Goal: Transaction & Acquisition: Book appointment/travel/reservation

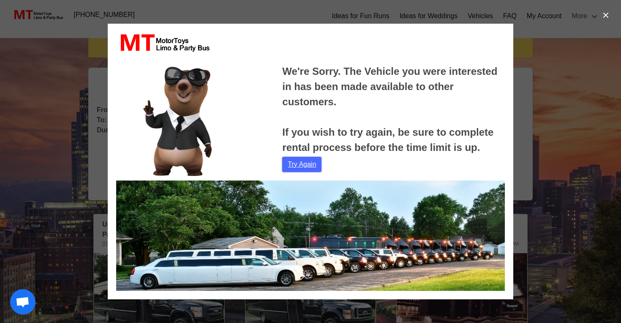
click at [308, 162] on link "Try Again" at bounding box center [301, 164] width 39 height 15
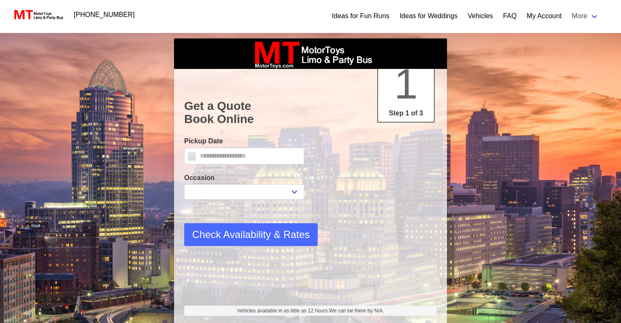
select select
type input "*********"
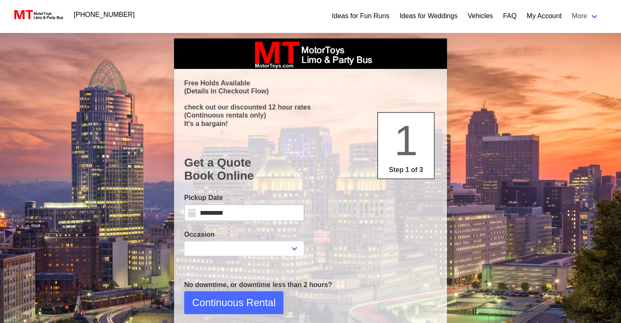
select select
select select "*"
select select "**"
select select "****"
select select "*"
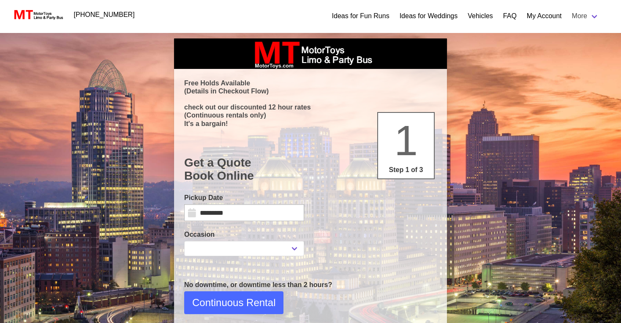
select select "**"
select select "****"
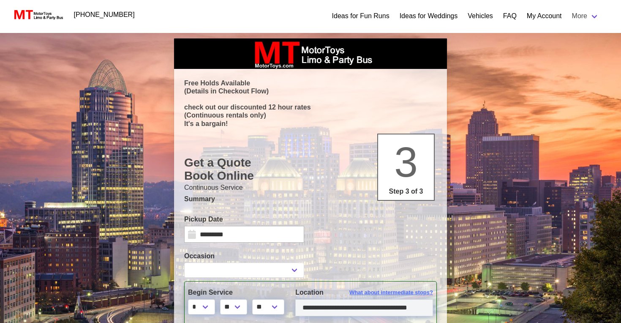
select select
type input "**********"
click at [191, 231] on input "*********" at bounding box center [244, 233] width 120 height 17
select select
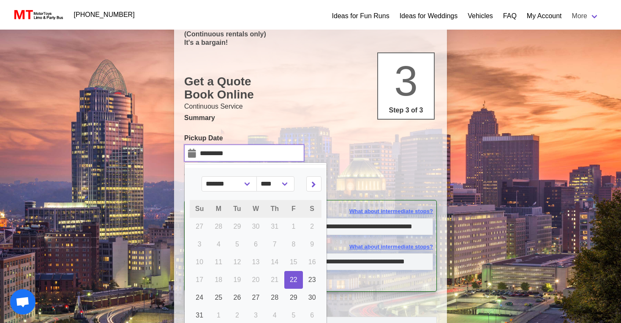
scroll to position [83, 0]
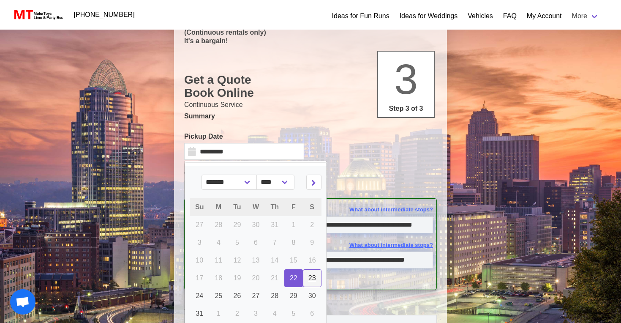
click at [312, 279] on span "23" at bounding box center [312, 277] width 8 height 7
type input "*********"
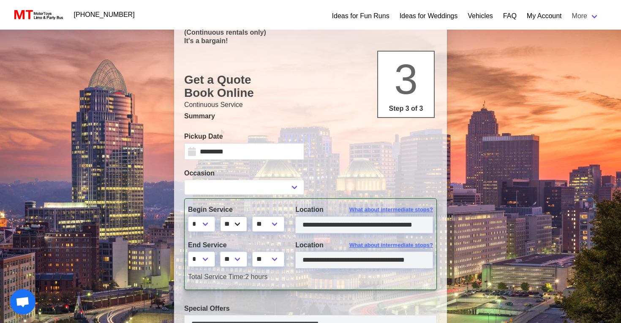
select select
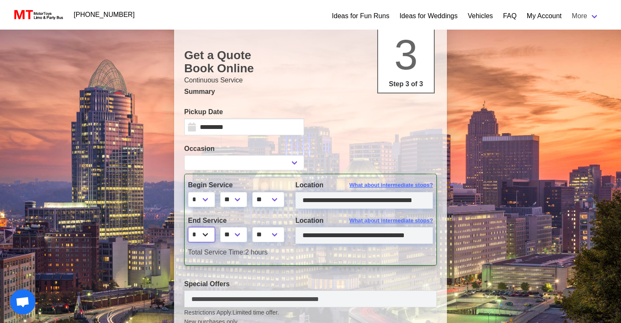
click at [209, 233] on select "* * * * * * * * * ** ** **" at bounding box center [201, 234] width 27 height 15
select select "*"
select select
click at [343, 236] on input "**********" at bounding box center [364, 235] width 138 height 17
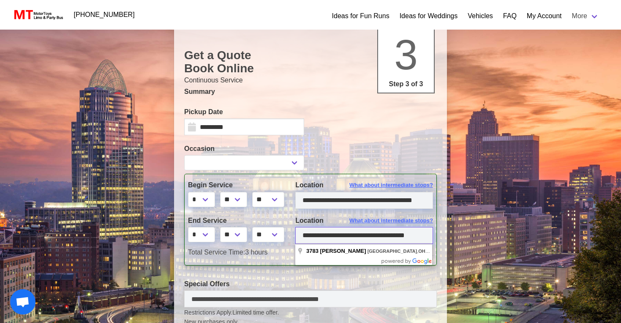
click at [343, 236] on input "**********" at bounding box center [364, 235] width 138 height 17
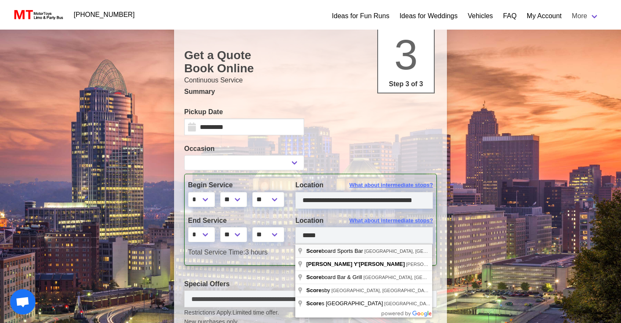
type input "**********"
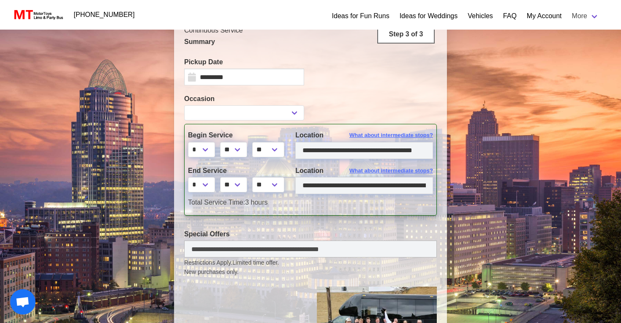
scroll to position [142, 0]
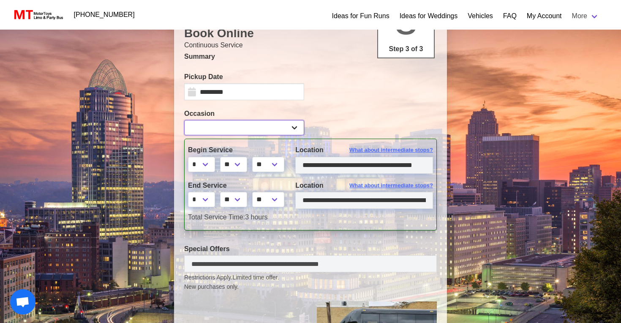
click at [290, 130] on select "**********" at bounding box center [244, 127] width 120 height 15
select select "*"
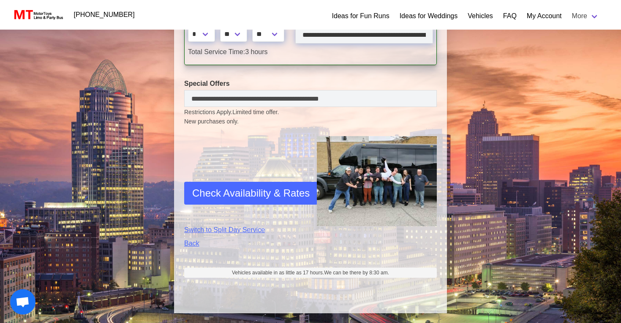
scroll to position [308, 0]
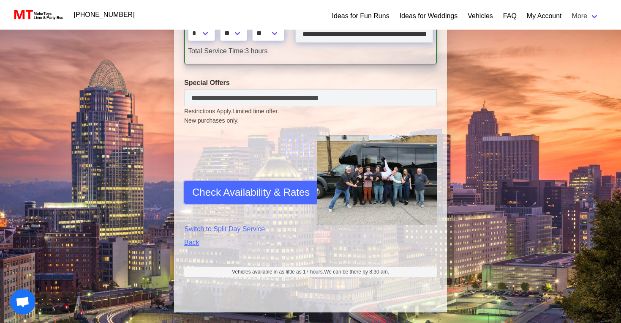
click at [259, 187] on span "Check Availability & Rates" at bounding box center [250, 191] width 117 height 15
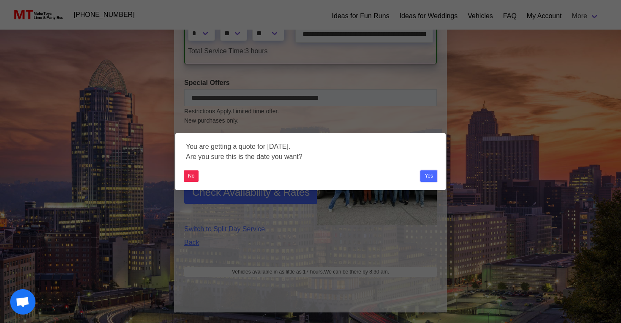
click at [431, 174] on button "Yes" at bounding box center [428, 175] width 17 height 11
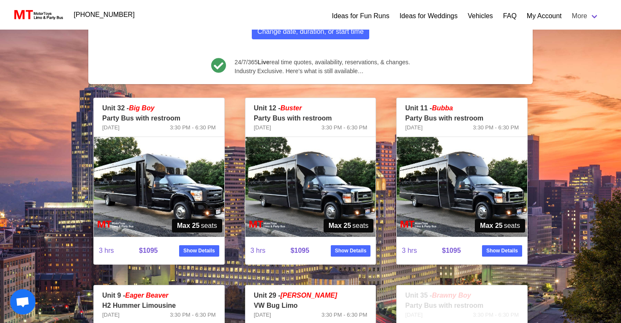
scroll to position [97, 0]
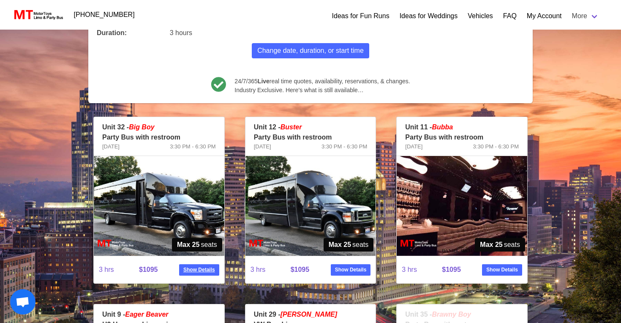
click at [213, 266] on strong "Show Details" at bounding box center [199, 270] width 32 height 8
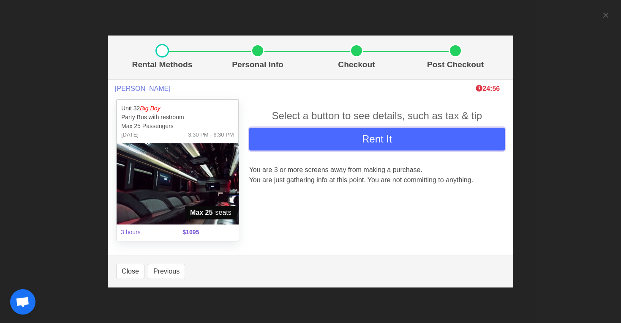
click at [299, 143] on button "Rent It" at bounding box center [376, 138] width 255 height 23
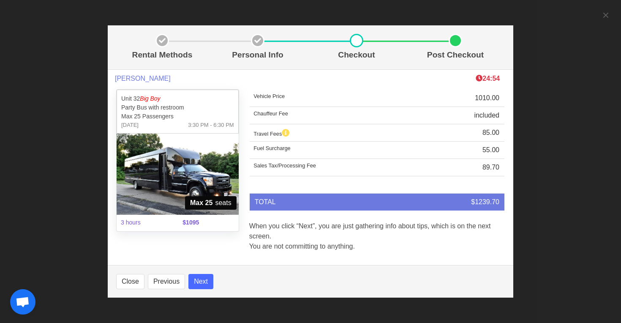
click at [308, 200] on td "TOTAL" at bounding box center [331, 201] width 165 height 17
click at [209, 280] on button "Next" at bounding box center [200, 281] width 25 height 15
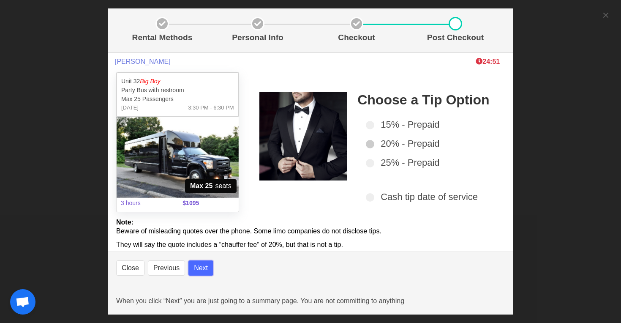
select select
click at [201, 268] on button "Next" at bounding box center [200, 267] width 25 height 15
select select
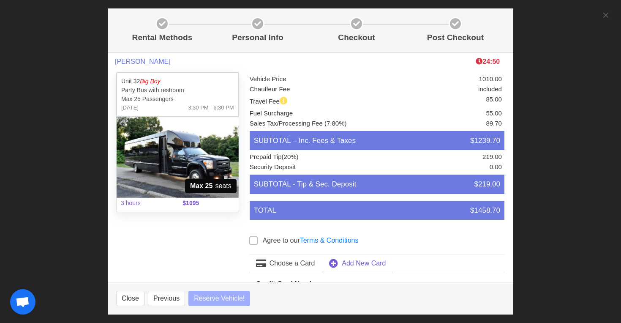
select select
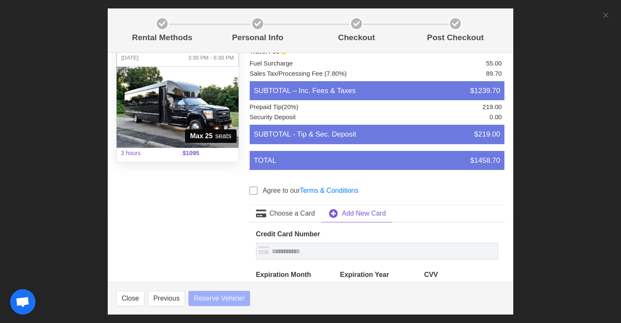
select select
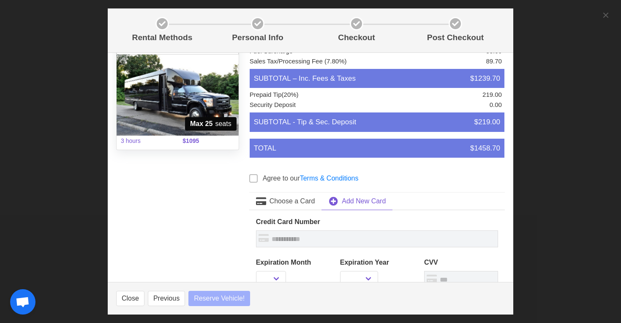
scroll to position [65, 0]
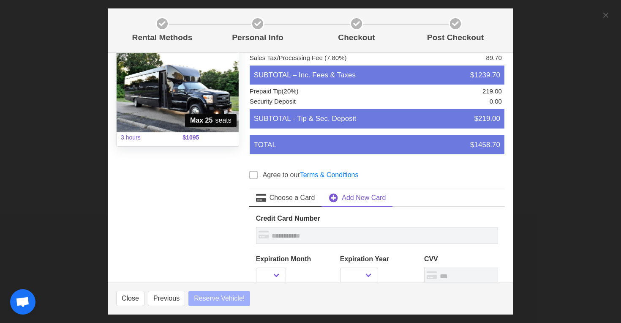
select select
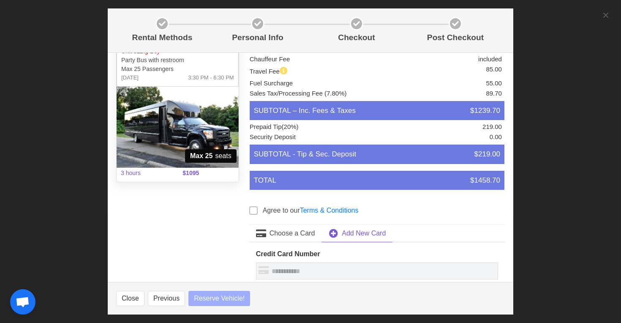
select select
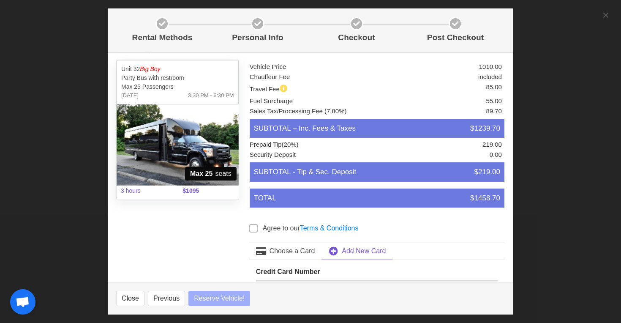
scroll to position [11, 0]
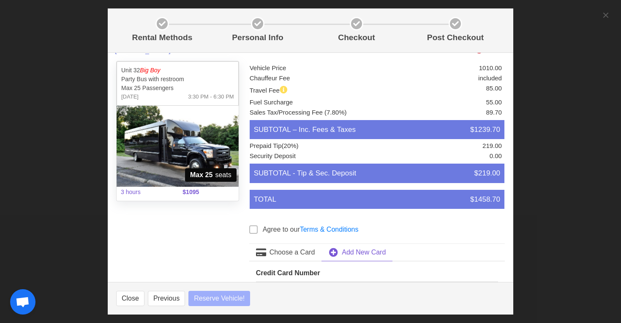
select select
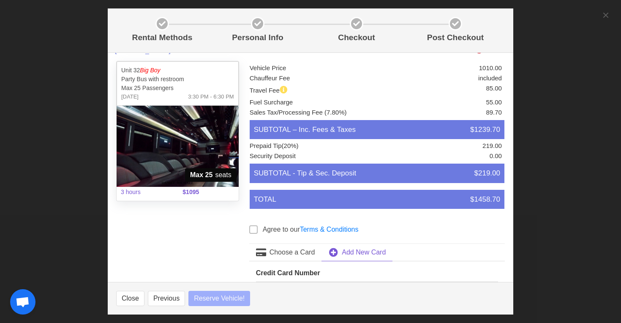
click at [255, 228] on span at bounding box center [253, 229] width 8 height 8
select select
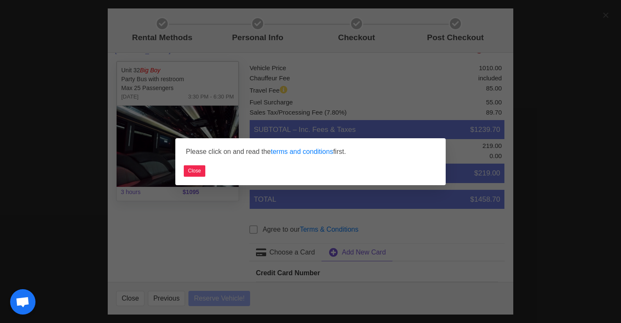
select select
click at [294, 150] on link "terms and conditions" at bounding box center [302, 151] width 62 height 7
select select
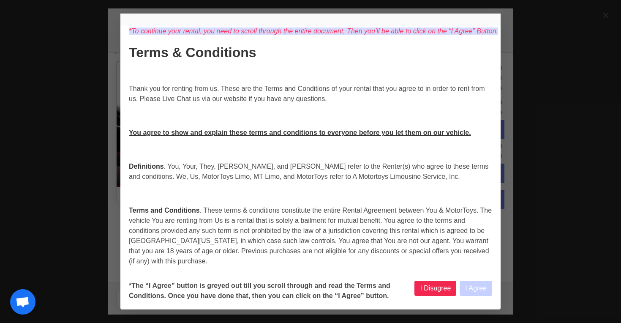
select select
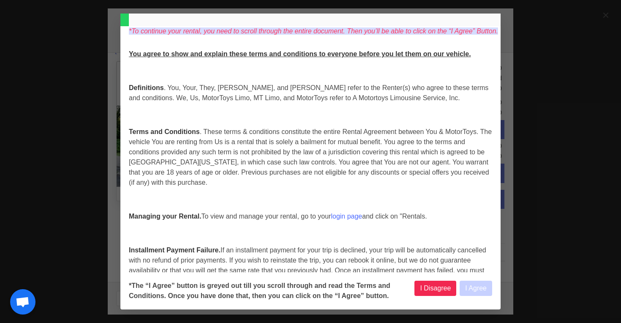
select select
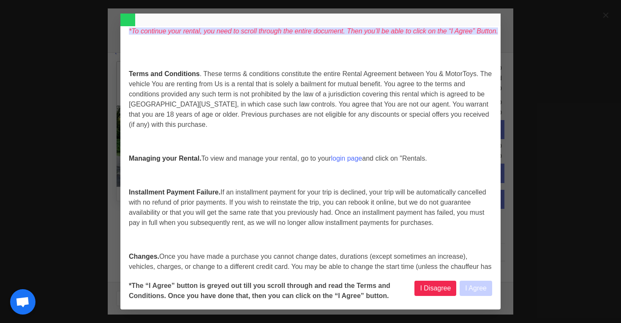
select select
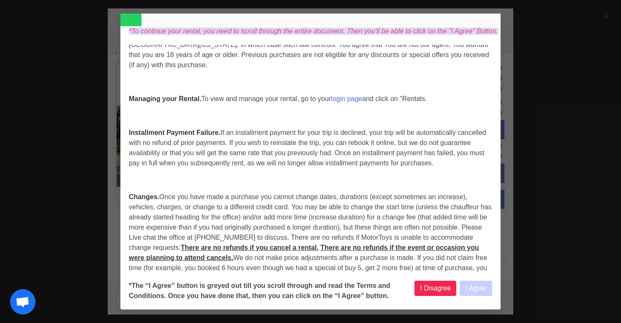
select select
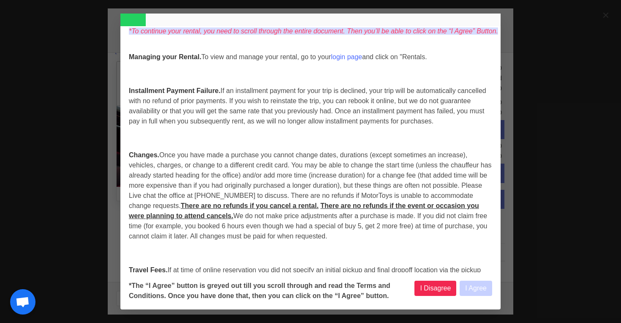
select select
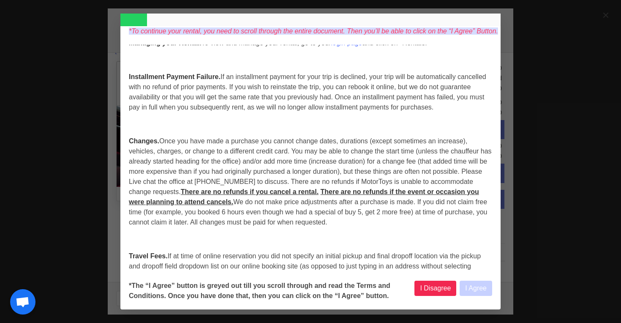
select select
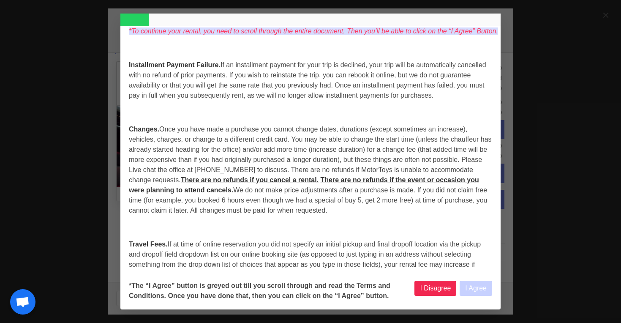
select select
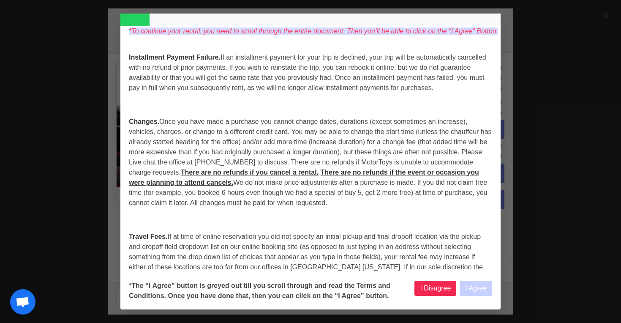
select select
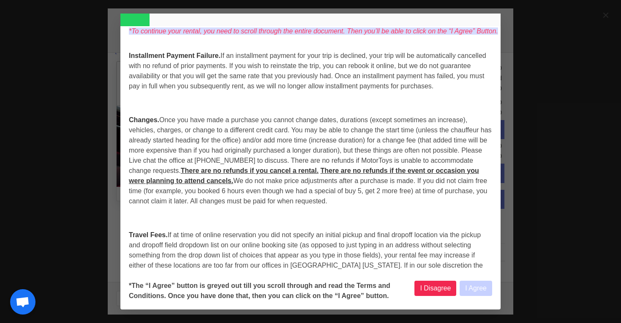
select select
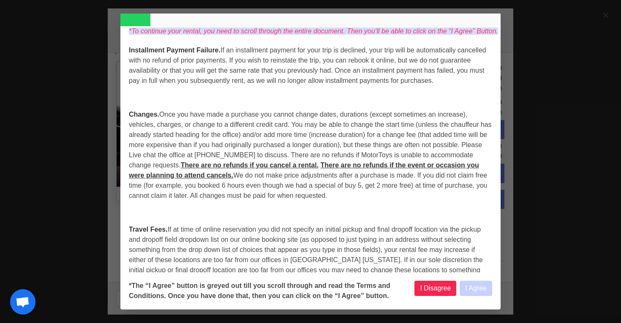
select select
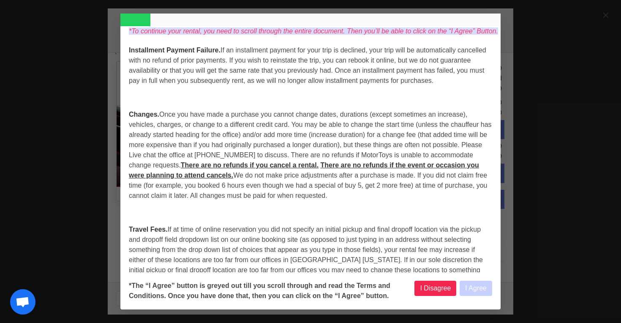
select select
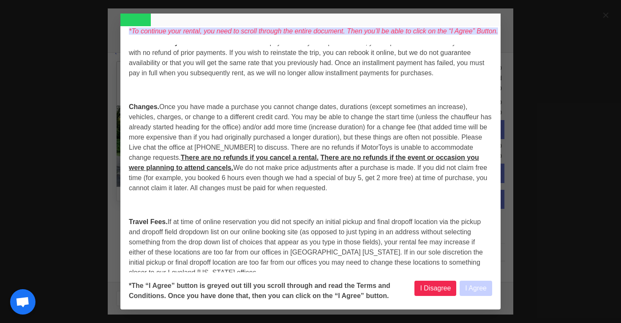
select select
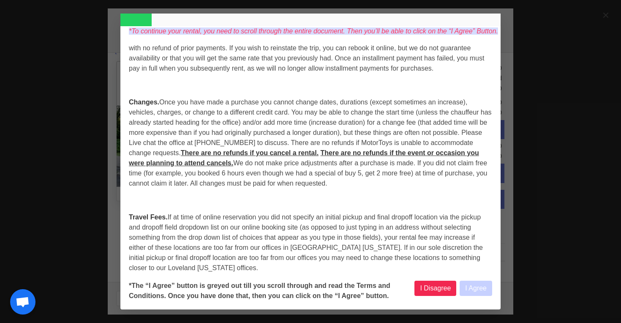
select select
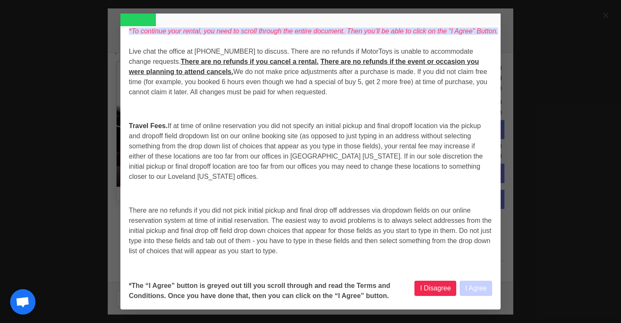
select select
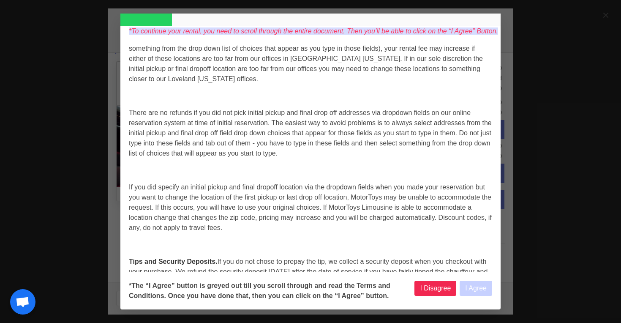
select select
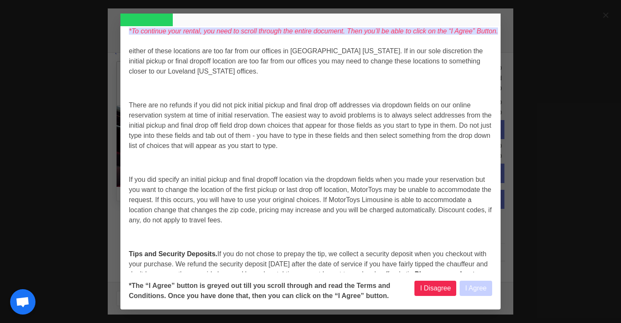
select select
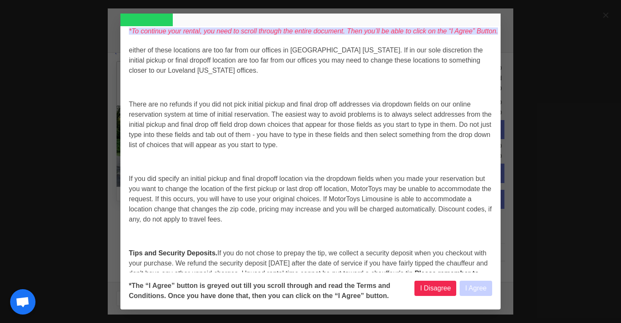
select select
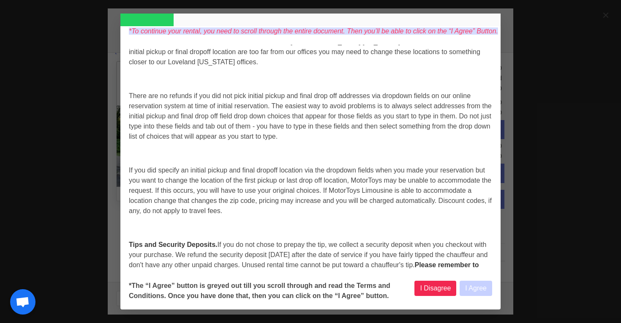
select select
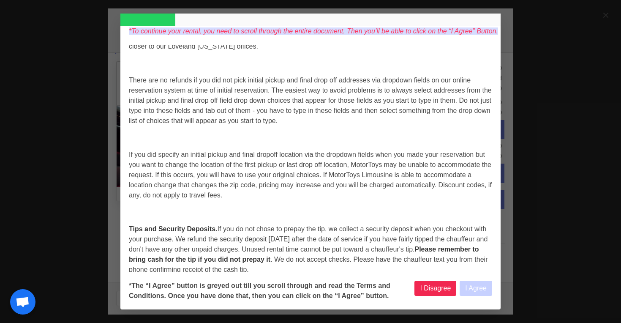
select select
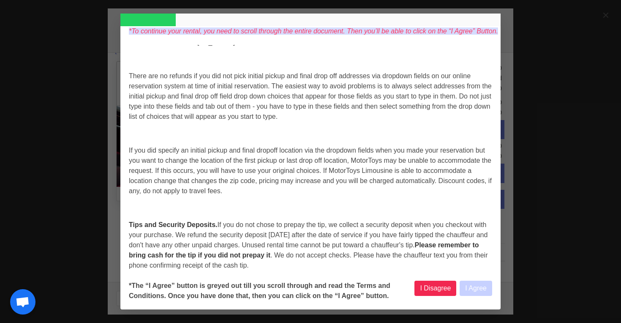
scroll to position [516, 0]
select select
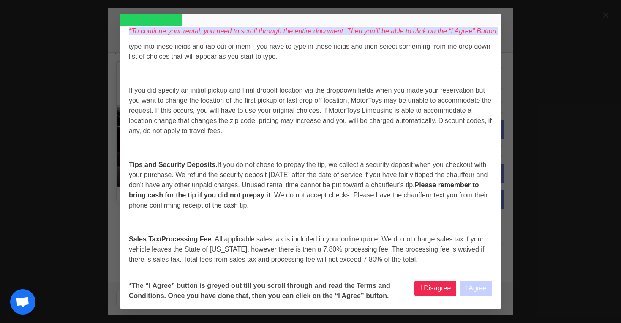
select select
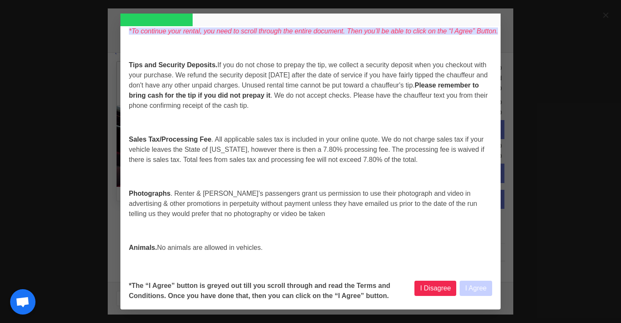
select select
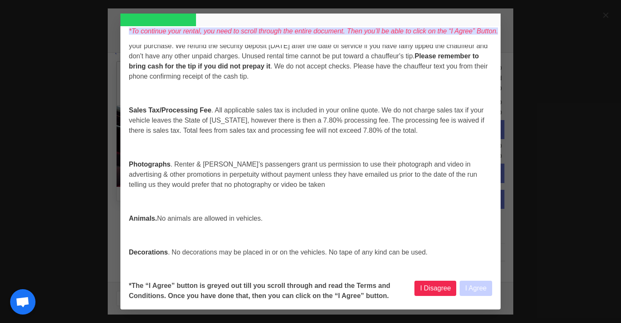
select select
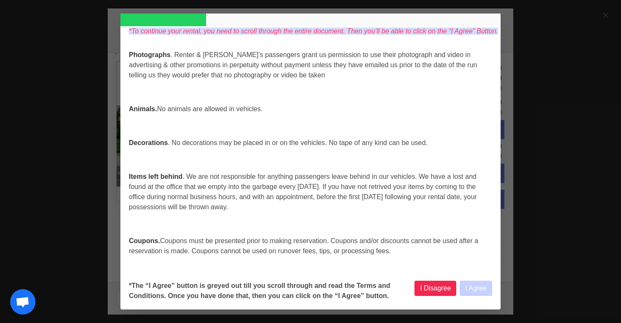
scroll to position [817, 0]
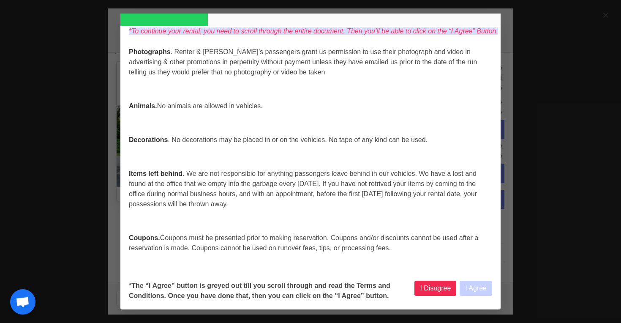
select select
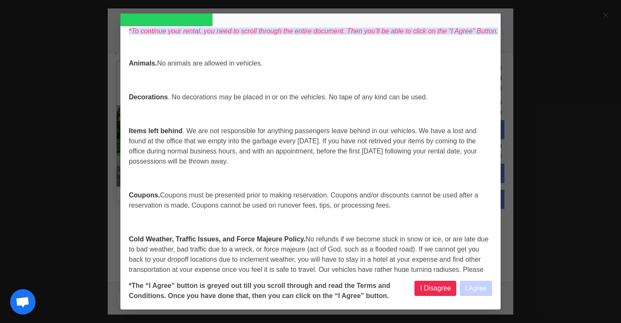
select select
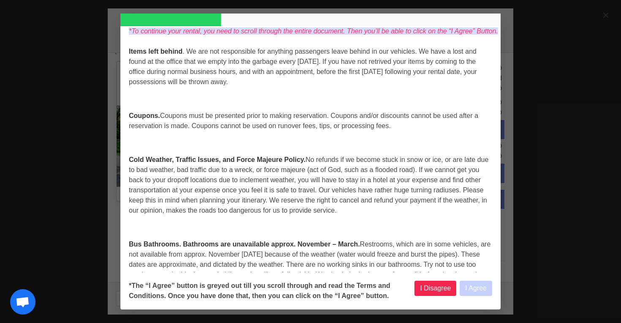
select select
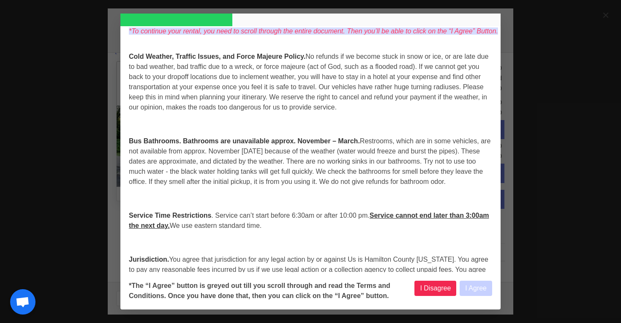
select select
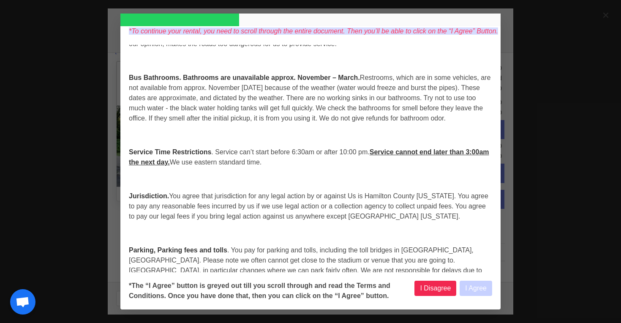
select select
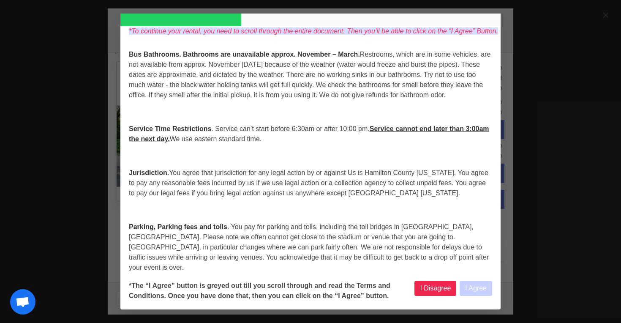
select select
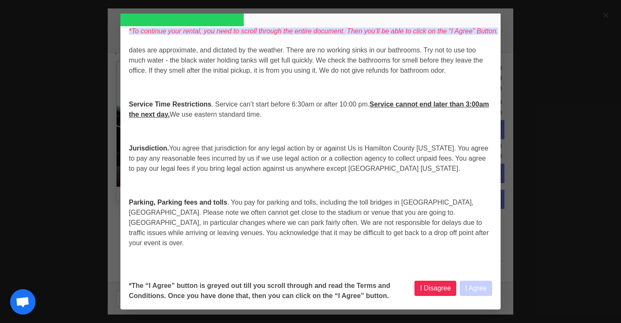
select select
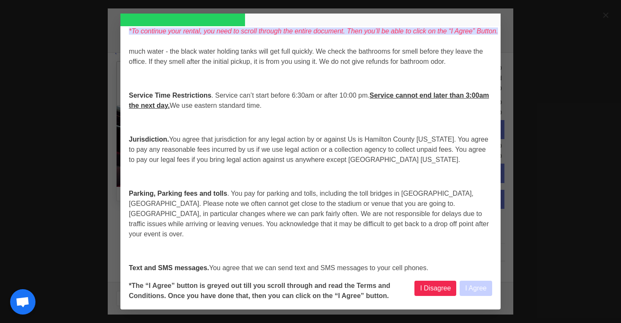
scroll to position [1167, 0]
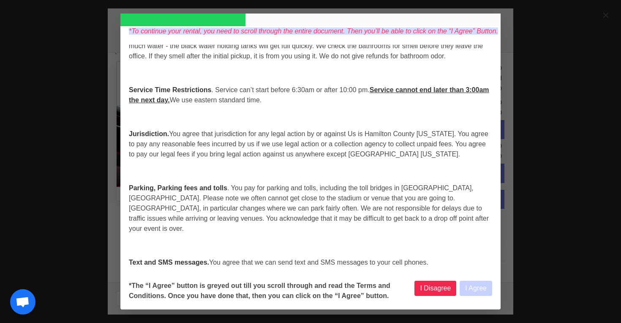
select select
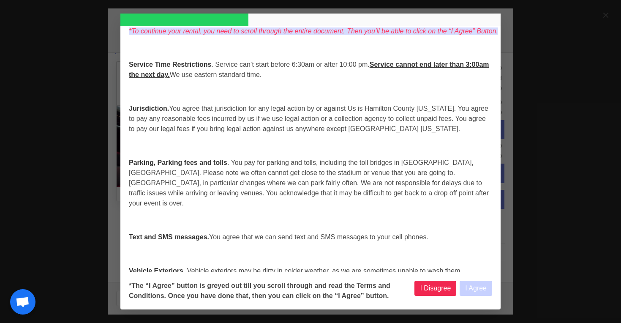
select select
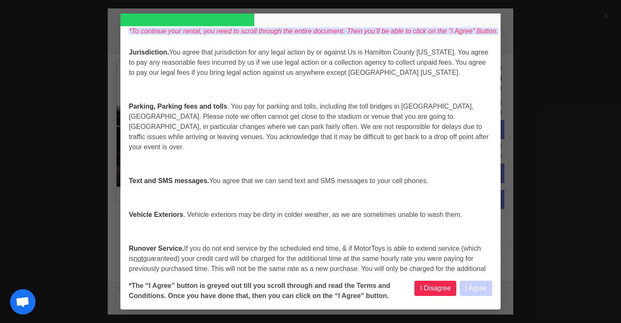
select select
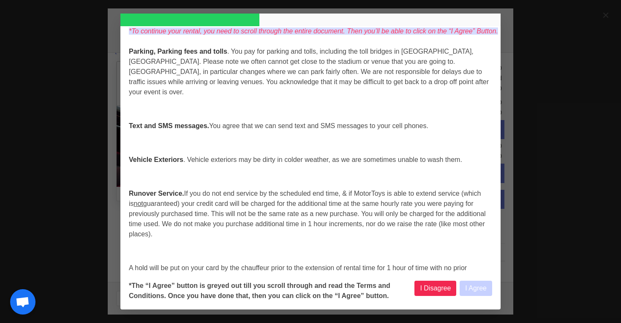
scroll to position [1293, 0]
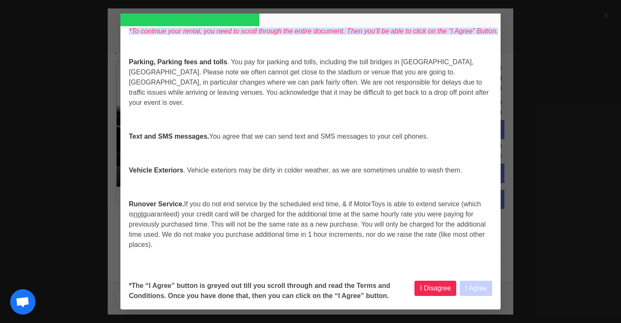
select select
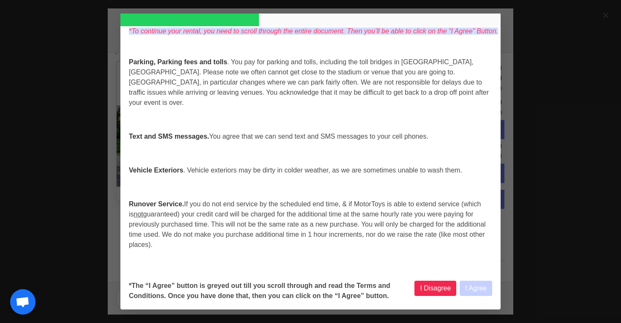
select select
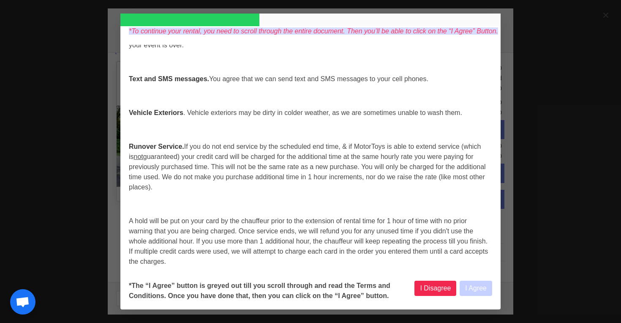
select select
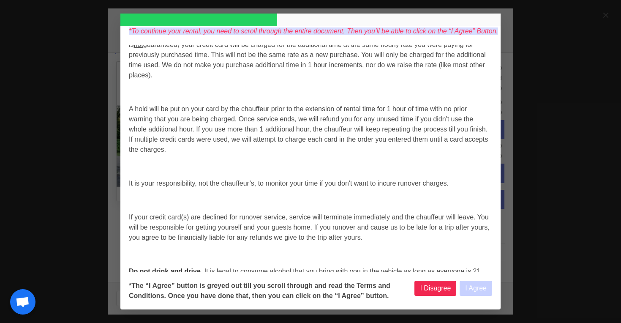
select select
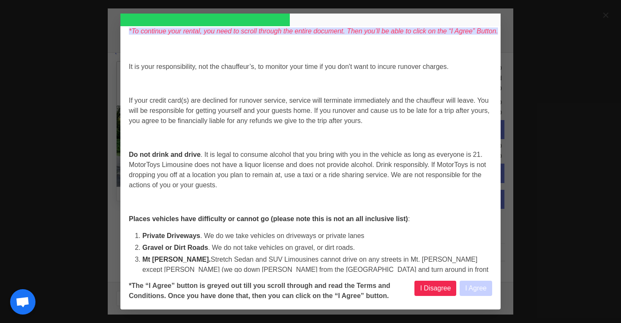
select select
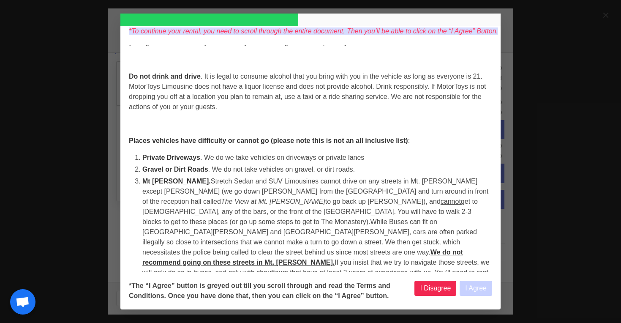
select select
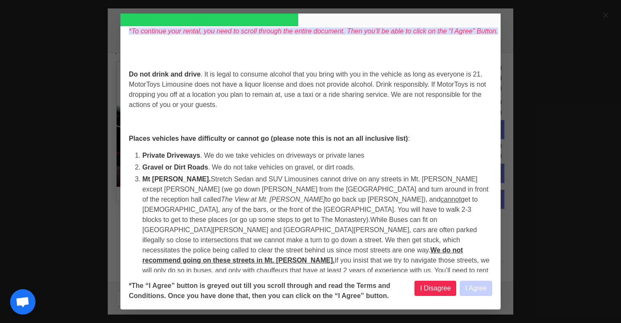
select select
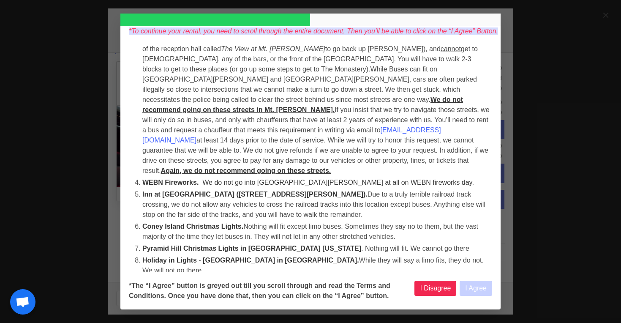
select select
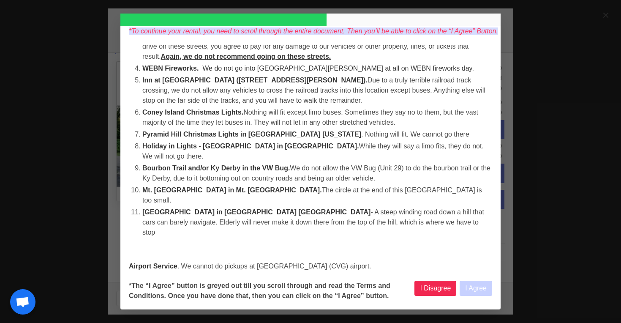
select select
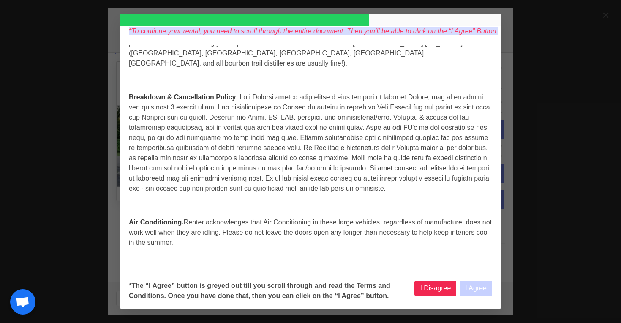
select select
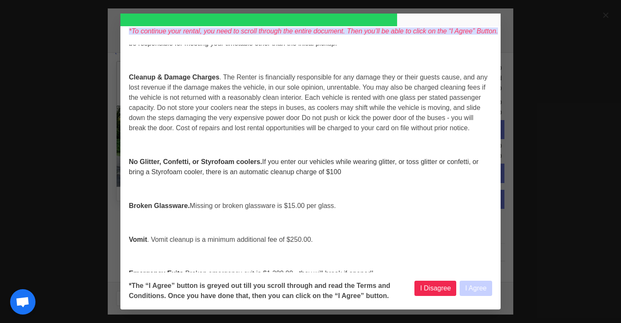
scroll to position [2590, 0]
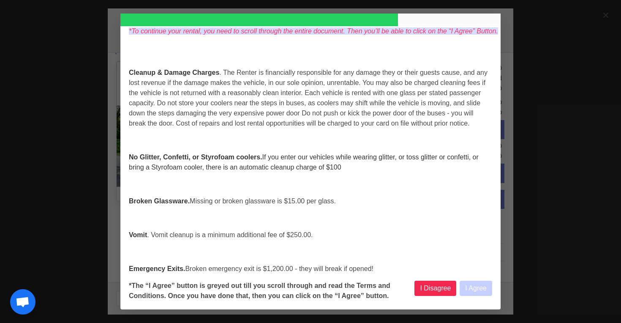
select select
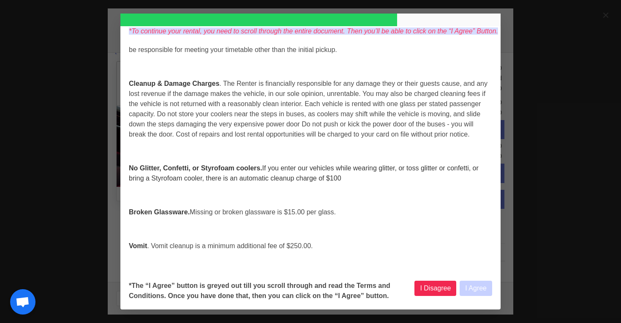
select select
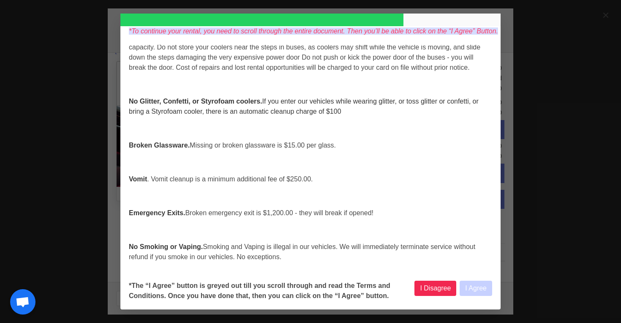
select select
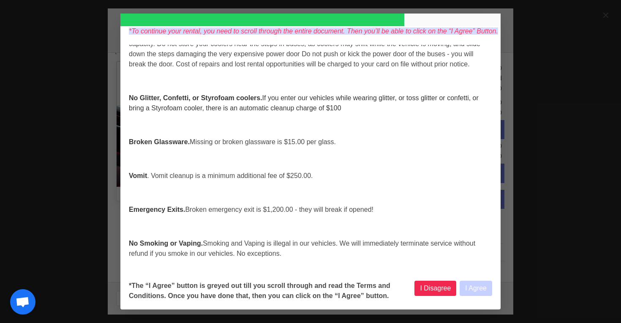
select select
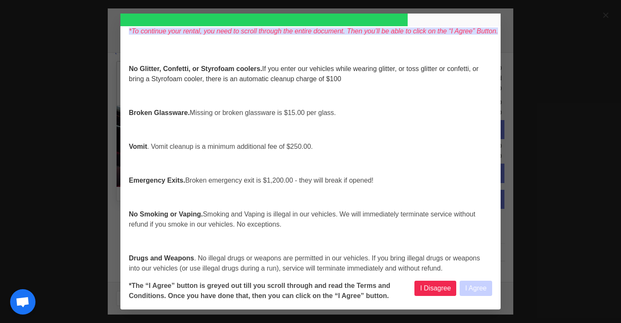
select select
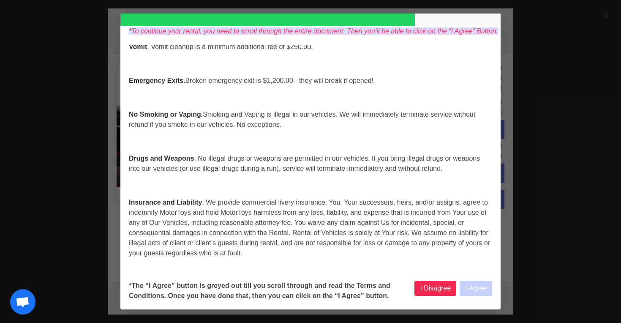
select select
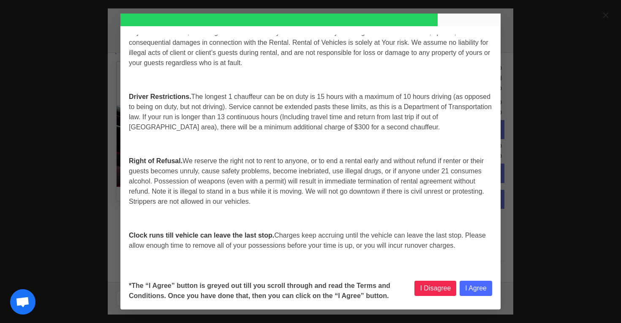
select select
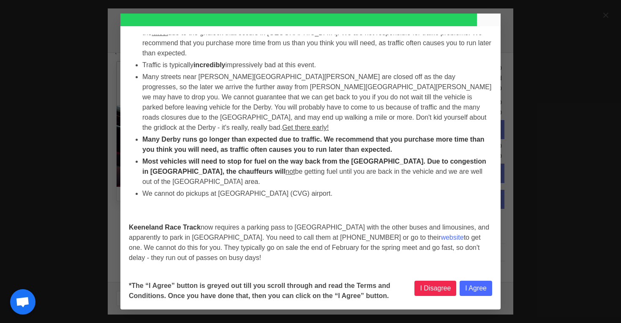
select select
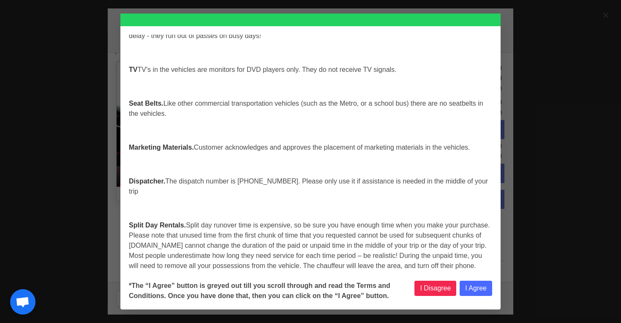
select select
click at [472, 286] on button "I Agree" at bounding box center [475, 287] width 33 height 15
select select
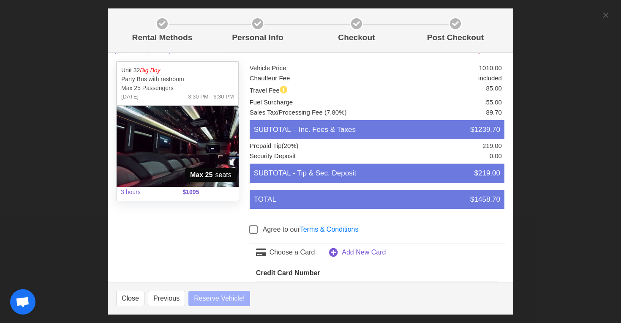
select select
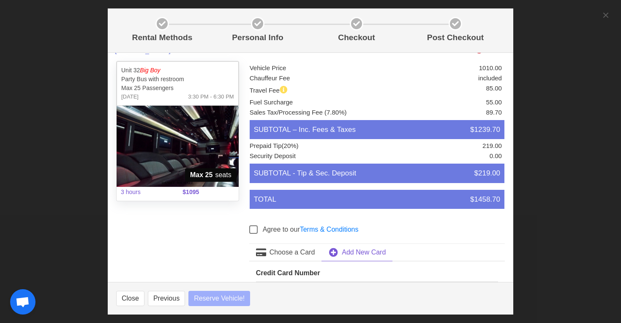
select select
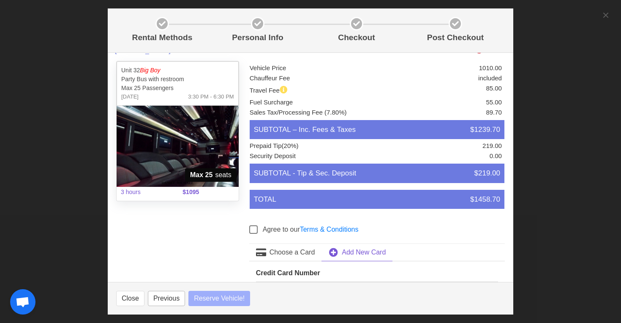
select select
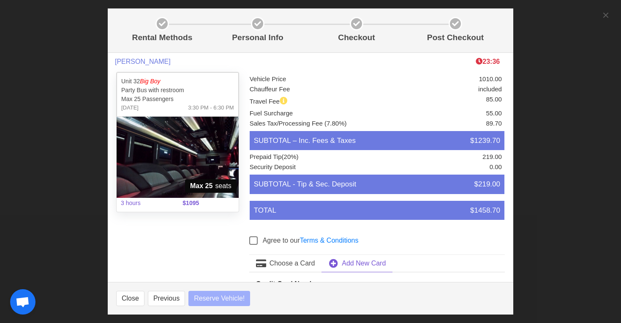
select select
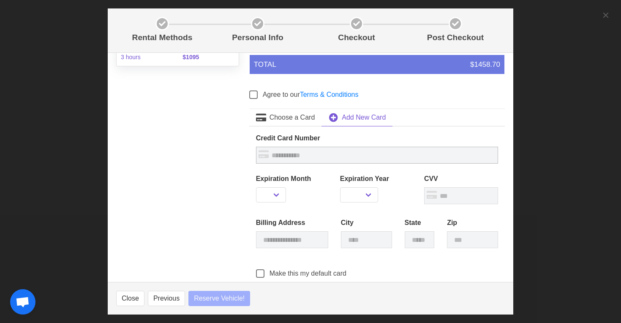
select select
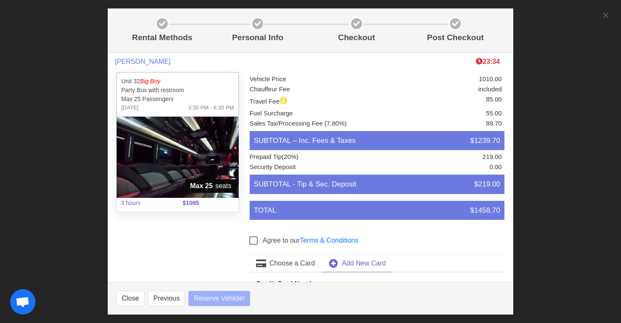
select select
click at [176, 307] on footer "Close Previous Reserve Vehicle!" at bounding box center [310, 298] width 405 height 33
select select
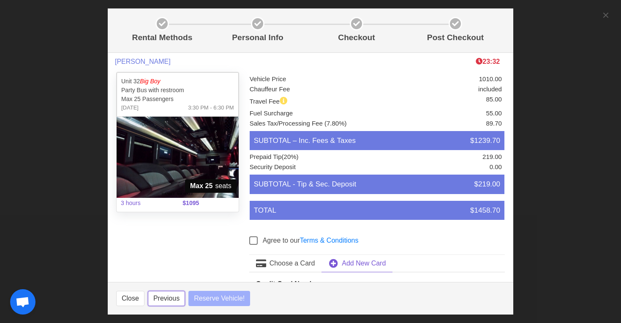
click at [176, 297] on button "Previous" at bounding box center [166, 297] width 37 height 15
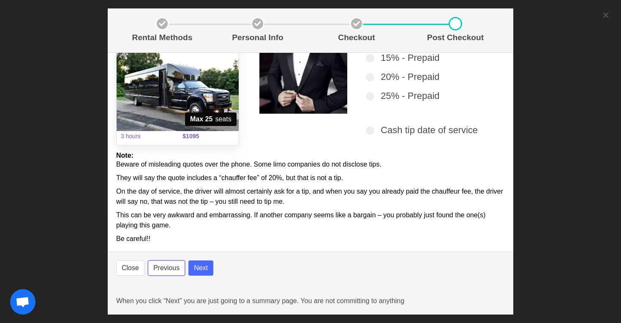
scroll to position [71, 0]
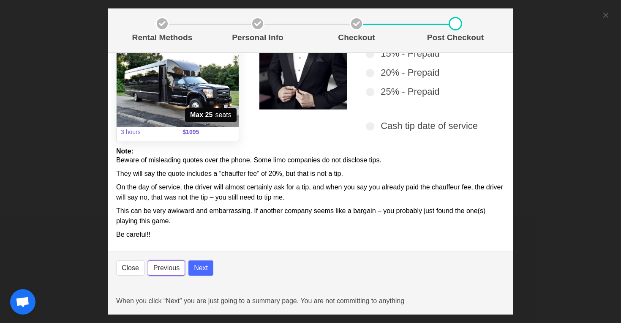
click at [173, 266] on button "Previous" at bounding box center [166, 267] width 37 height 15
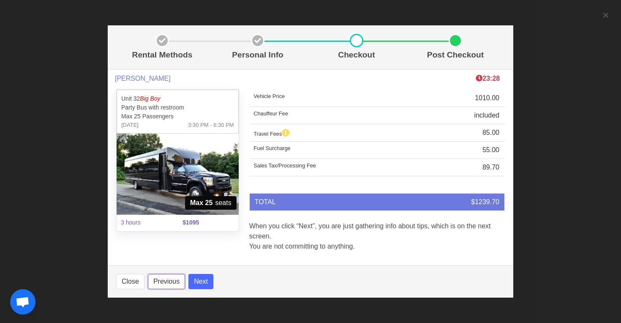
scroll to position [0, 0]
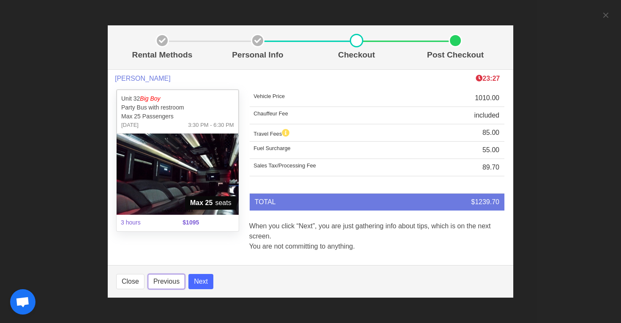
click at [165, 274] on button "Previous" at bounding box center [166, 281] width 37 height 15
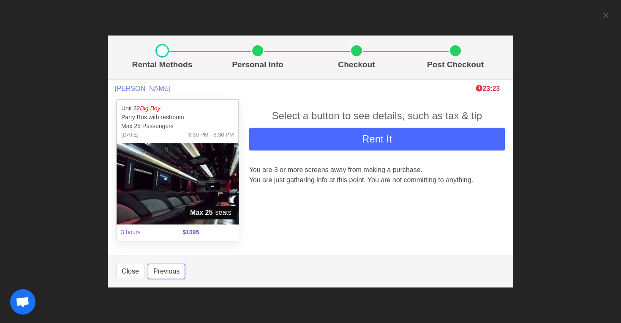
click at [180, 267] on button "Previous" at bounding box center [166, 270] width 37 height 15
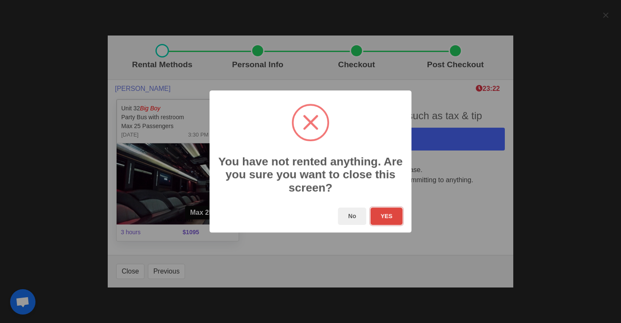
click at [393, 213] on button "YES" at bounding box center [386, 215] width 32 height 17
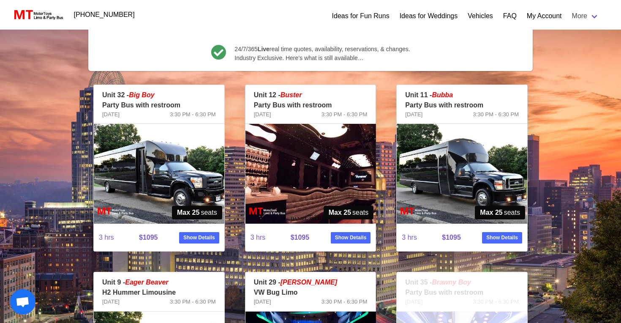
scroll to position [138, 0]
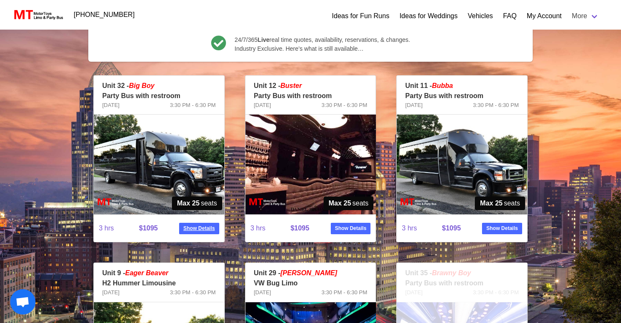
click at [199, 228] on strong "Show Details" at bounding box center [199, 228] width 32 height 8
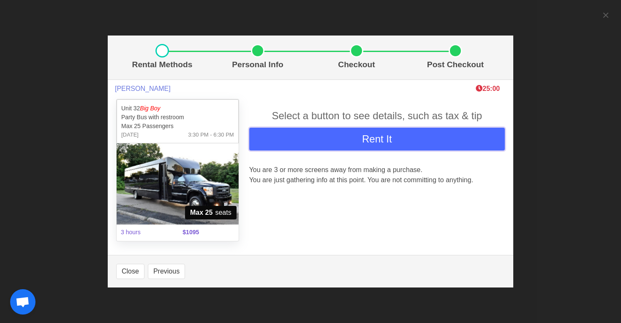
click at [325, 139] on button "Rent It" at bounding box center [376, 138] width 255 height 23
select select
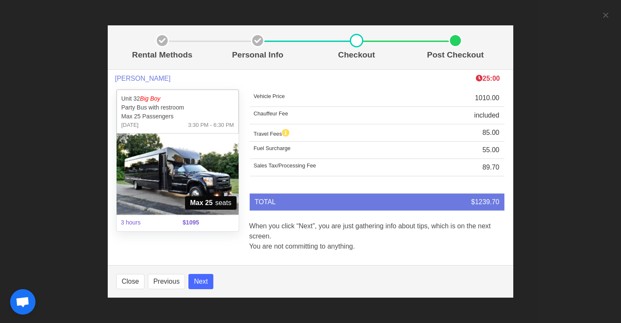
select select
click at [197, 281] on button "Next" at bounding box center [200, 281] width 25 height 15
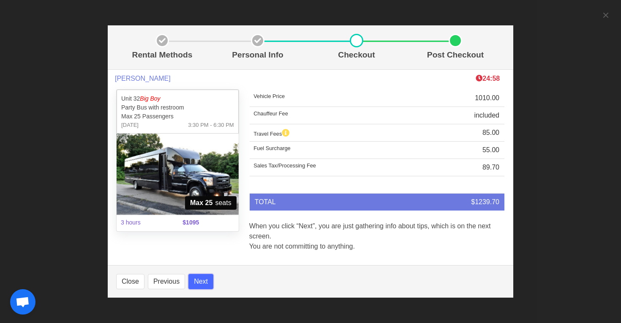
select select
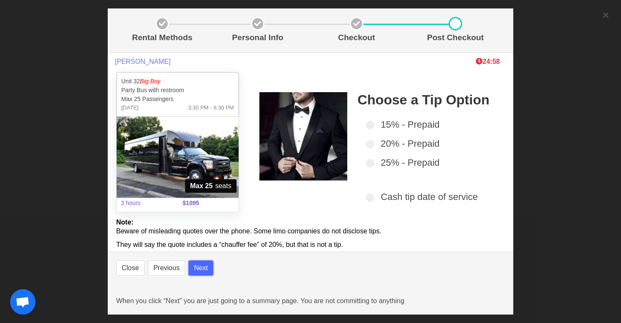
select select
click at [204, 269] on button "Next" at bounding box center [200, 267] width 25 height 15
select select
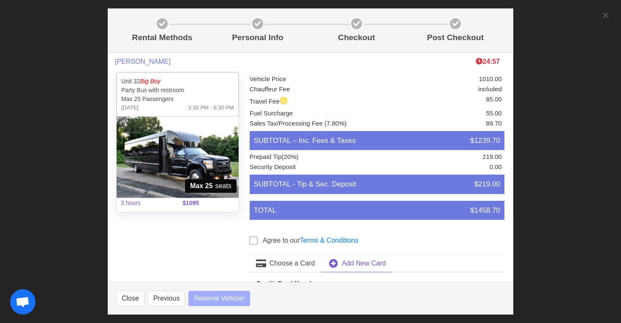
select select
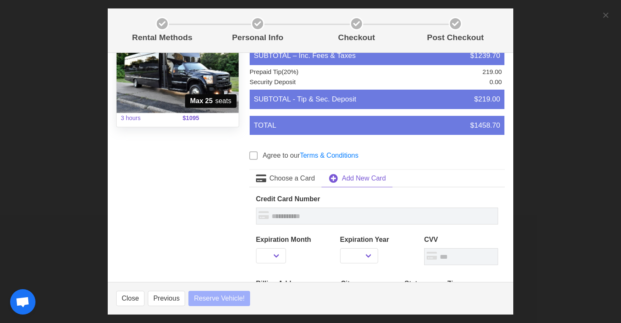
select select
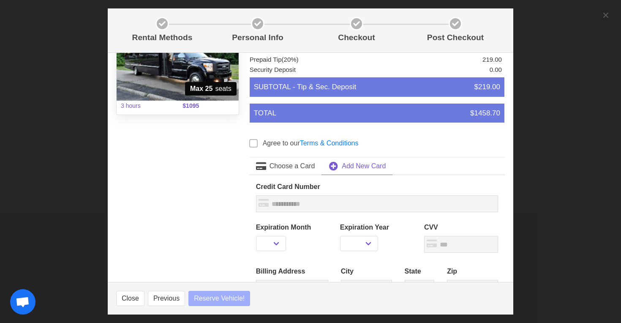
scroll to position [134, 0]
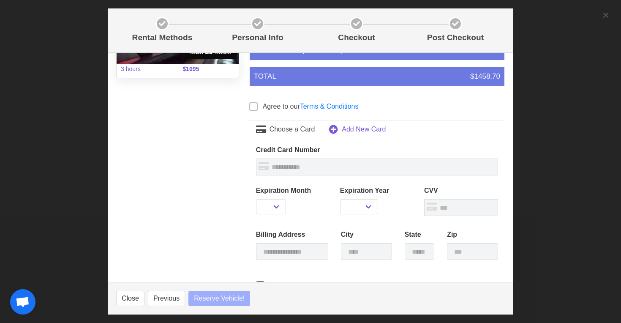
click at [252, 105] on span at bounding box center [253, 106] width 8 height 8
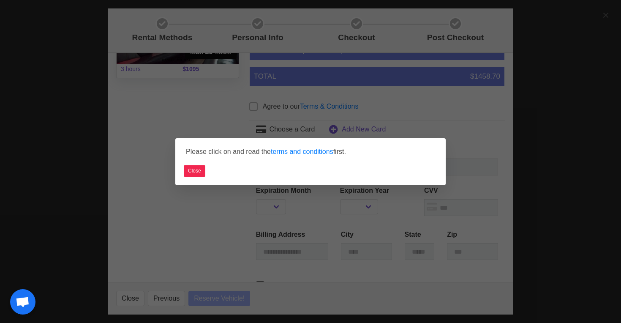
click at [253, 111] on div "Please click on and read the terms and conditions first. Close" at bounding box center [310, 161] width 621 height 323
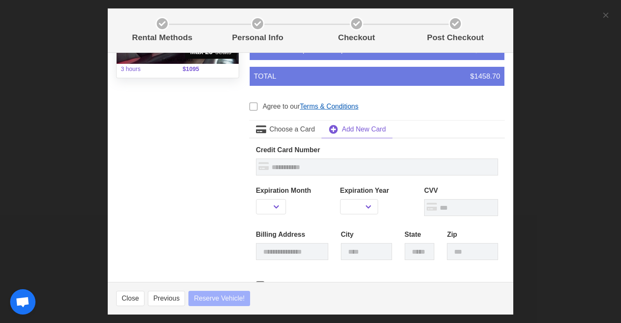
click at [306, 107] on link "Terms & Conditions" at bounding box center [329, 106] width 59 height 7
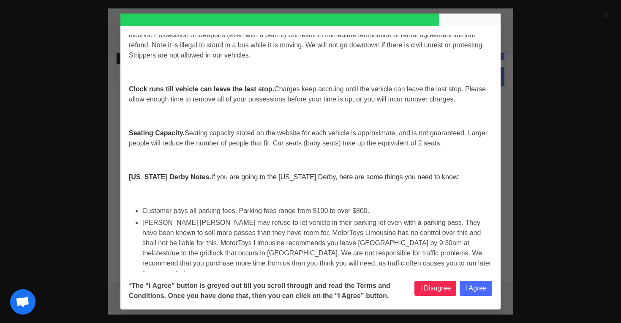
scroll to position [3545, 0]
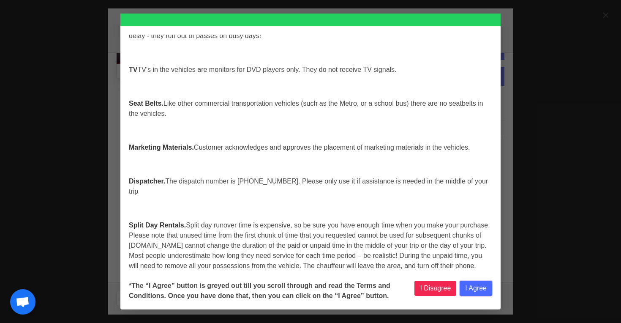
click at [481, 286] on button "I Agree" at bounding box center [475, 287] width 33 height 15
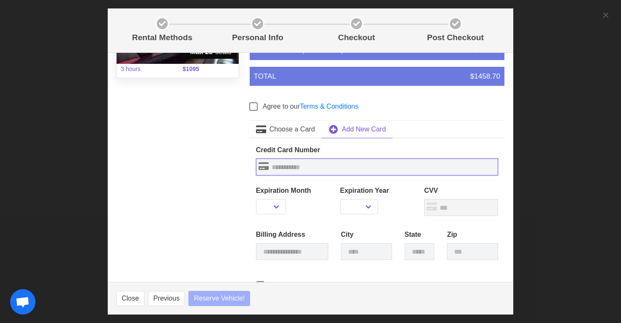
click at [321, 166] on input "text" at bounding box center [377, 166] width 242 height 17
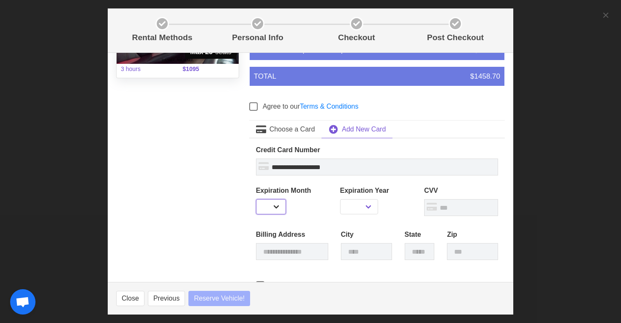
click at [279, 207] on select "** ** ** ** ** ** ** ** ** ** ** **" at bounding box center [271, 206] width 30 height 15
click at [358, 204] on select "**** **** **** **** **** **** **** **** **** ****" at bounding box center [359, 206] width 38 height 15
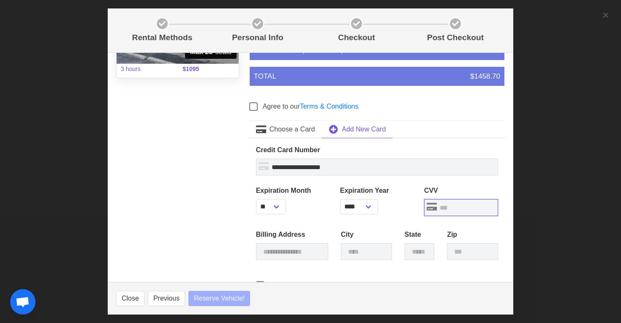
click at [450, 207] on input "text" at bounding box center [461, 207] width 74 height 17
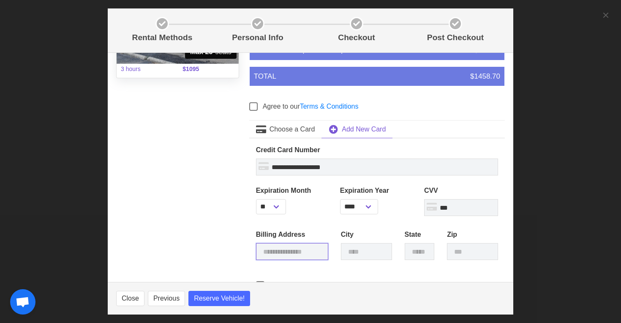
click at [306, 248] on input "text" at bounding box center [292, 251] width 72 height 17
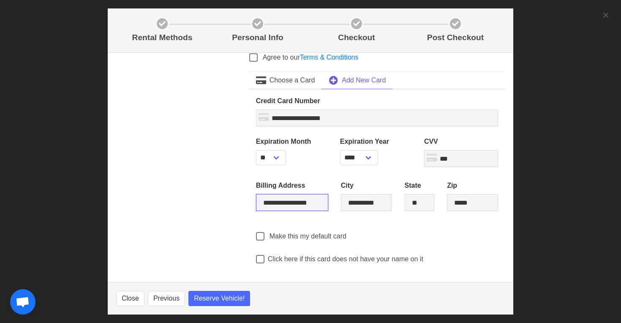
scroll to position [192, 0]
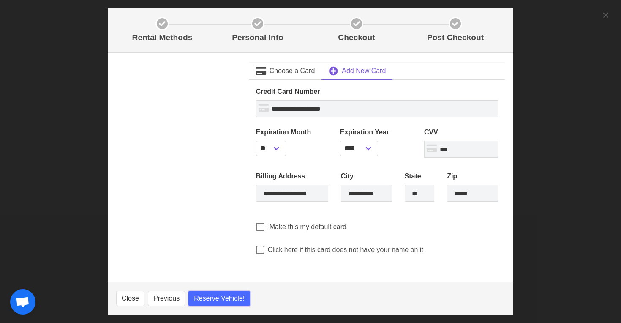
click at [219, 294] on span "Reserve Vehicle!" at bounding box center [219, 298] width 51 height 10
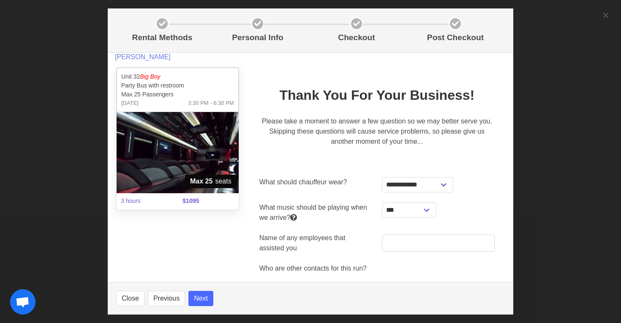
scroll to position [0, 0]
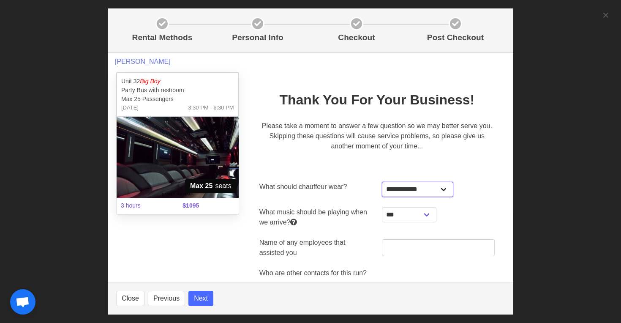
click at [431, 191] on select "**********" at bounding box center [417, 189] width 71 height 15
click at [396, 222] on div "**********" at bounding box center [438, 217] width 123 height 30
click at [396, 216] on select "**********" at bounding box center [409, 214] width 54 height 15
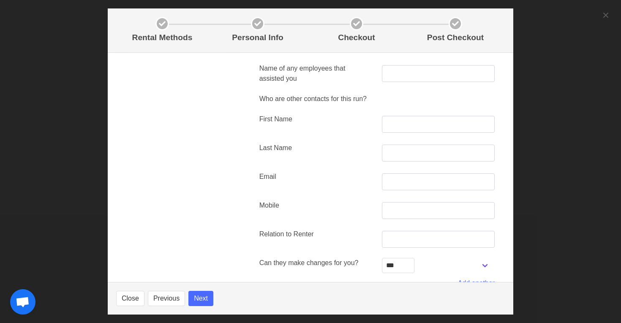
scroll to position [174, 0]
click at [404, 130] on input "text" at bounding box center [438, 124] width 113 height 17
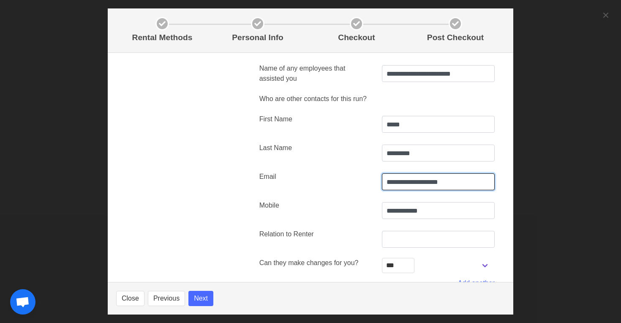
click at [428, 184] on input "**********" at bounding box center [438, 181] width 113 height 17
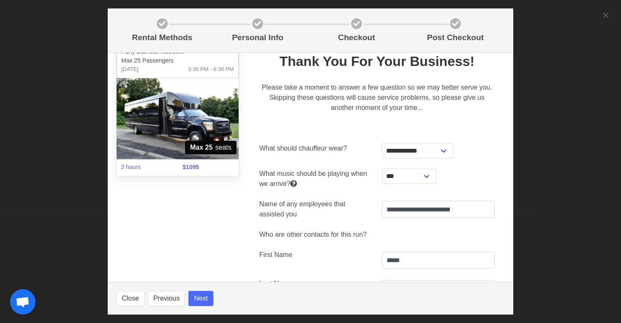
scroll to position [52, 0]
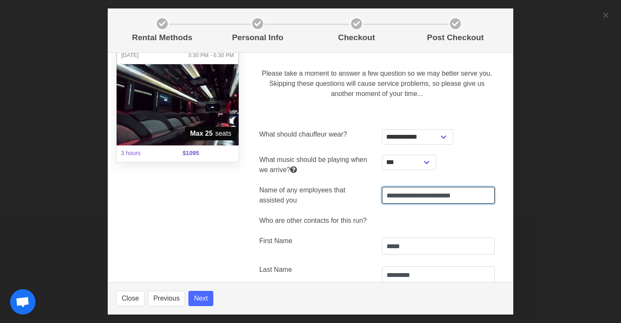
drag, startPoint x: 433, startPoint y: 195, endPoint x: 407, endPoint y: 195, distance: 26.6
click at [407, 195] on input "**********" at bounding box center [438, 195] width 113 height 17
drag, startPoint x: 453, startPoint y: 196, endPoint x: 354, endPoint y: 197, distance: 98.8
click at [354, 197] on div "**********" at bounding box center [376, 195] width 245 height 30
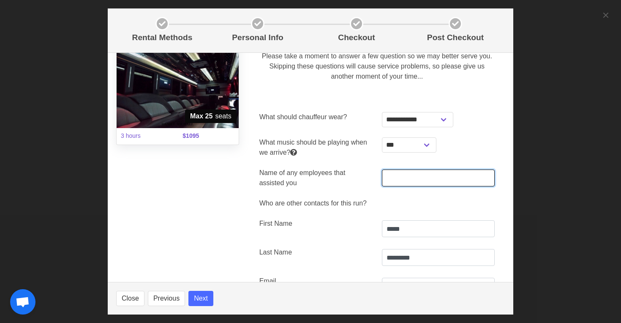
scroll to position [72, 0]
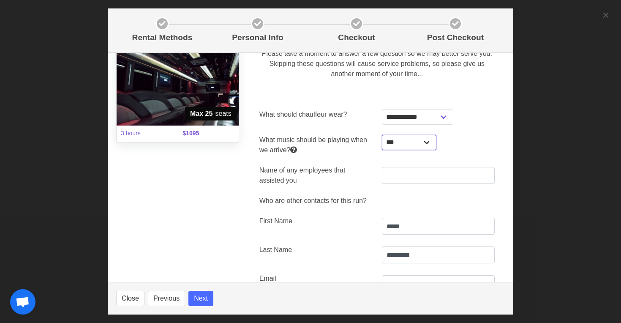
click at [410, 144] on select "**********" at bounding box center [409, 142] width 54 height 15
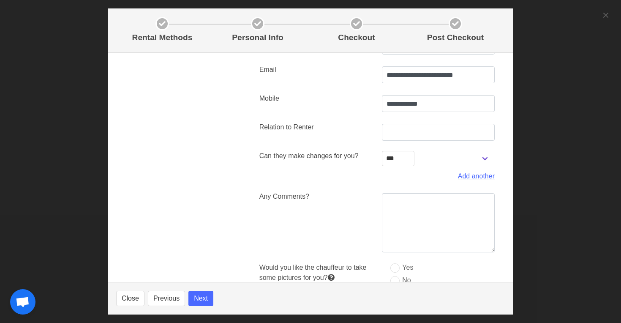
scroll to position [391, 0]
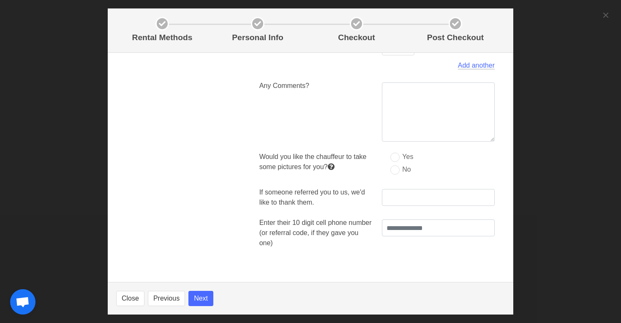
click at [395, 175] on div "No" at bounding box center [438, 170] width 113 height 13
click at [396, 171] on label "No" at bounding box center [400, 169] width 20 height 8
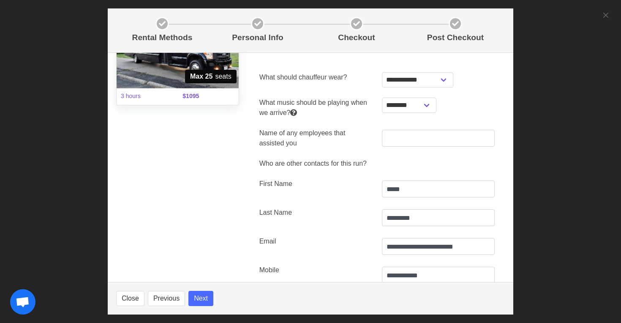
scroll to position [0, 0]
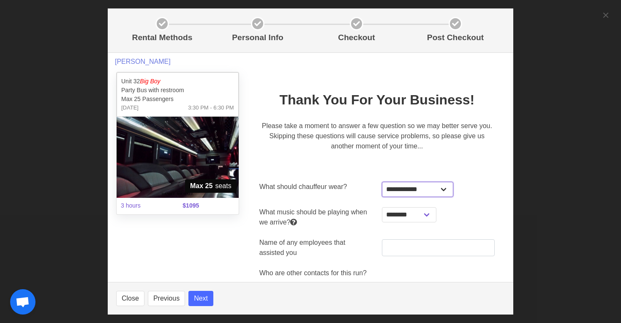
click at [411, 190] on select "**********" at bounding box center [417, 189] width 71 height 15
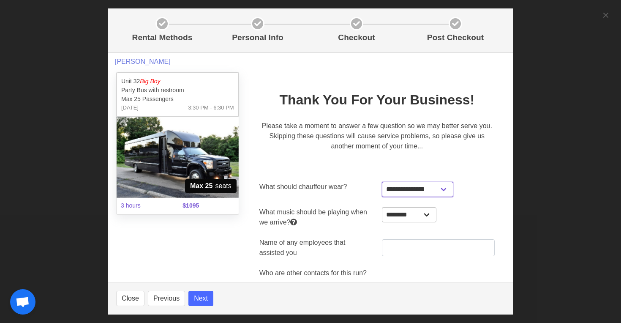
scroll to position [16, 0]
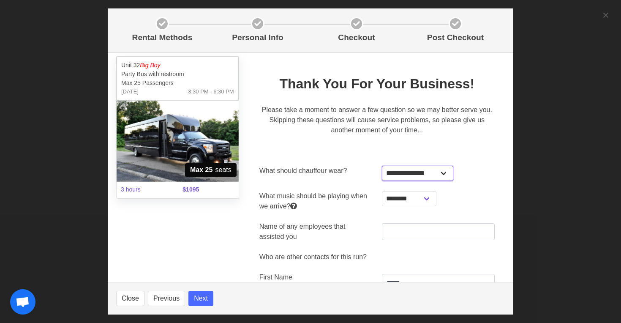
click at [419, 174] on select "**********" at bounding box center [417, 172] width 71 height 15
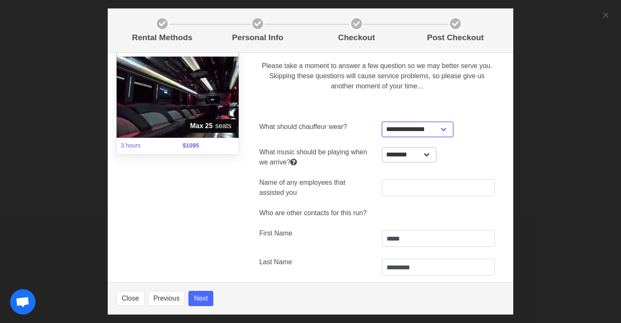
scroll to position [62, 0]
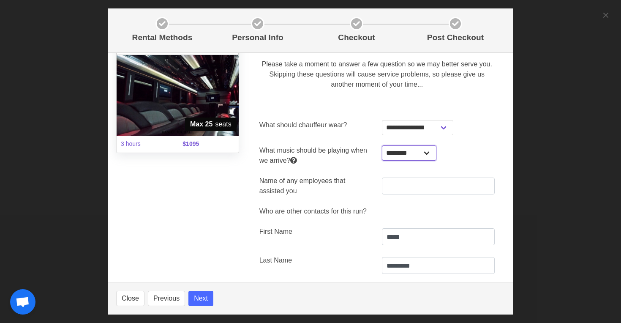
click at [415, 156] on select "**********" at bounding box center [409, 152] width 54 height 15
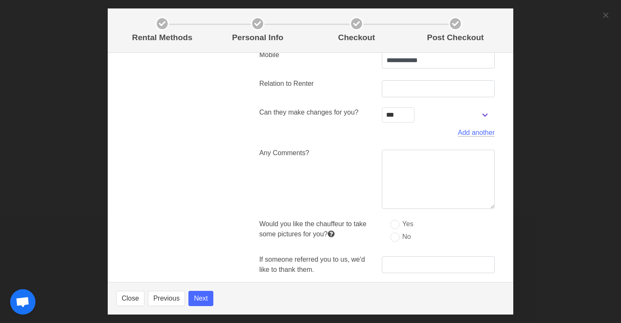
scroll to position [291, 0]
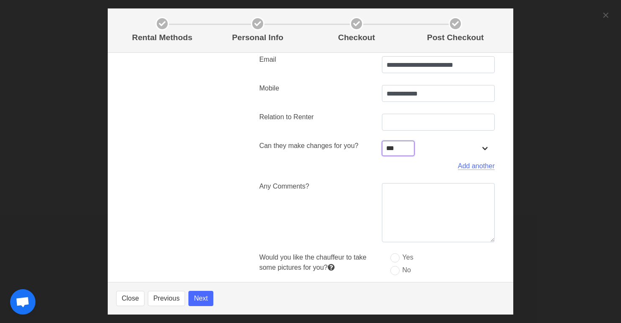
click at [400, 144] on select "*** **" at bounding box center [398, 148] width 33 height 15
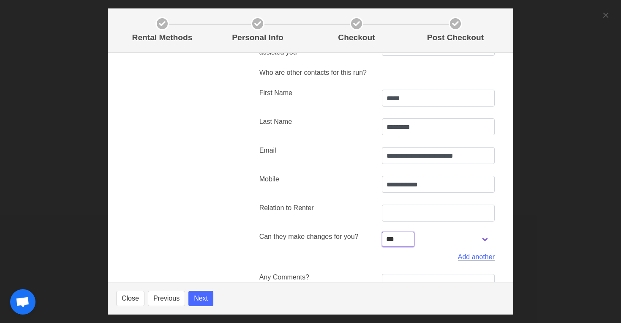
scroll to position [133, 0]
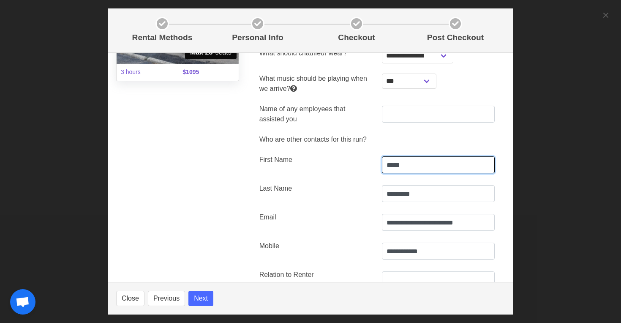
click at [409, 166] on input "*****" at bounding box center [438, 164] width 113 height 17
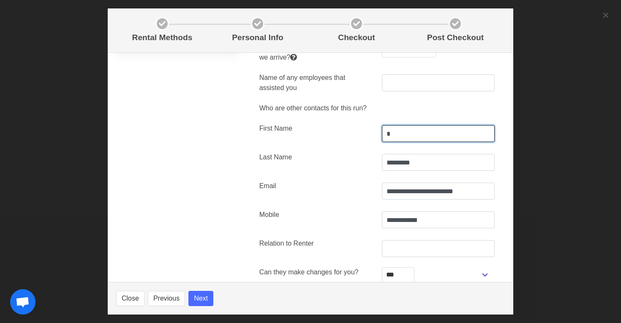
scroll to position [164, 0]
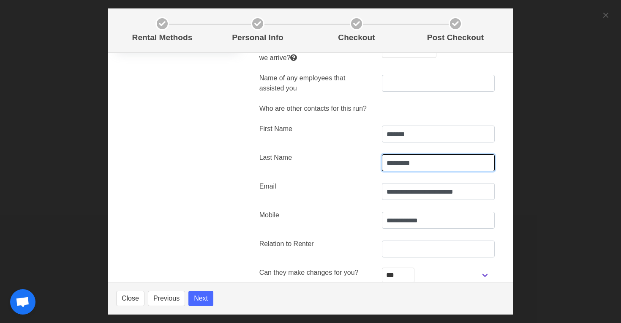
click at [439, 158] on input "*********" at bounding box center [438, 162] width 113 height 17
click at [368, 196] on div "Email" at bounding box center [315, 190] width 123 height 29
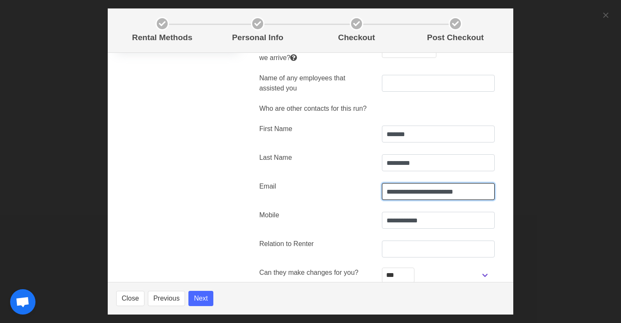
click at [408, 195] on input "**********" at bounding box center [438, 191] width 113 height 17
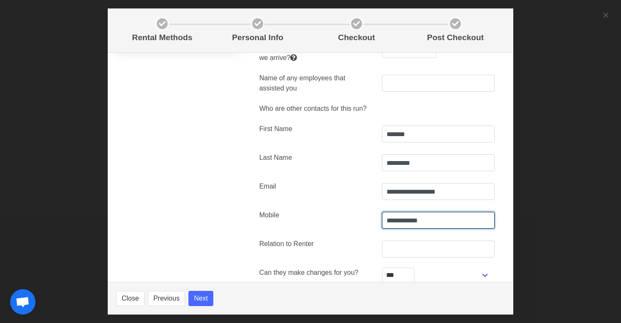
drag, startPoint x: 447, startPoint y: 220, endPoint x: 401, endPoint y: 222, distance: 46.0
click at [401, 222] on input "**********" at bounding box center [438, 220] width 113 height 17
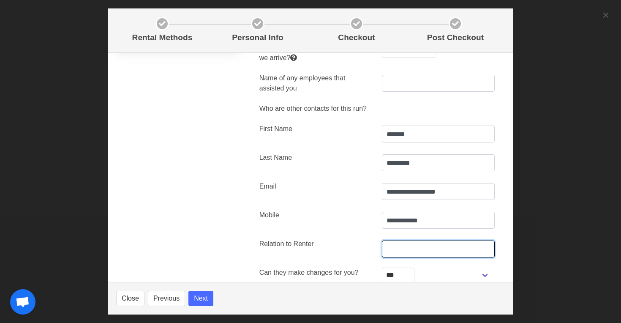
click at [399, 247] on input "text" at bounding box center [438, 248] width 113 height 17
click at [359, 239] on label "Relation to Renter" at bounding box center [315, 244] width 113 height 10
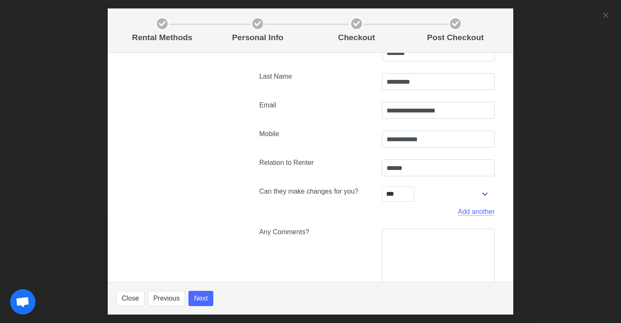
scroll to position [254, 0]
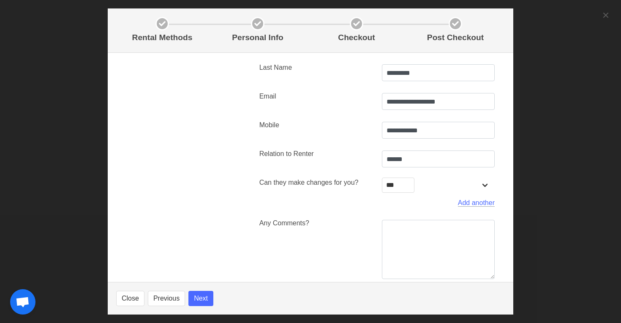
click at [485, 184] on span "*** **" at bounding box center [438, 184] width 113 height 15
click at [484, 185] on span "*** **" at bounding box center [438, 184] width 113 height 15
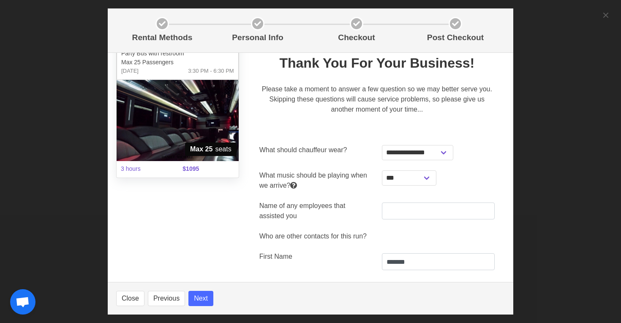
scroll to position [0, 0]
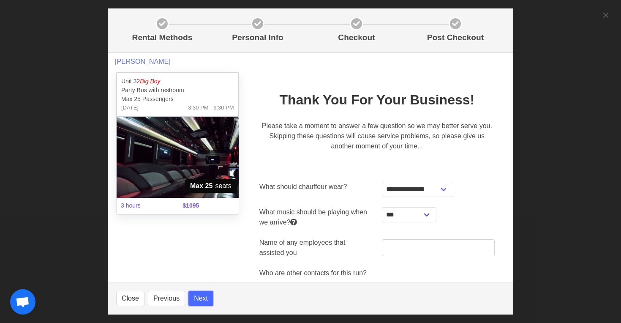
click at [212, 296] on button "Next" at bounding box center [200, 297] width 25 height 15
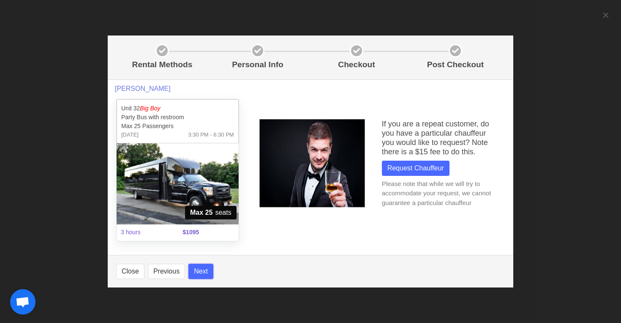
click at [199, 273] on button "Next" at bounding box center [200, 270] width 25 height 15
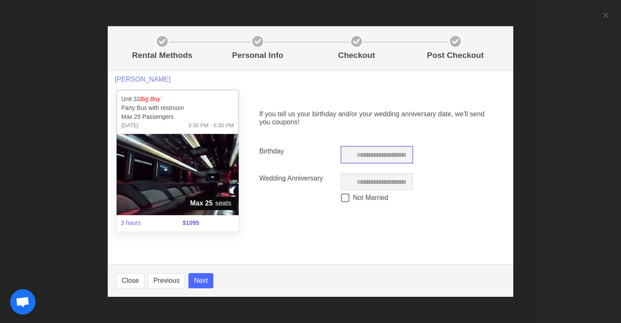
click at [358, 160] on input "text" at bounding box center [377, 154] width 72 height 17
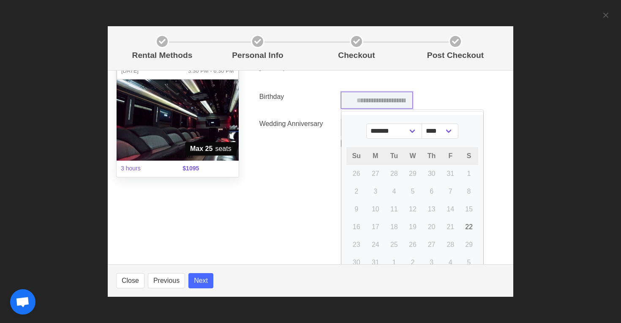
scroll to position [57, 0]
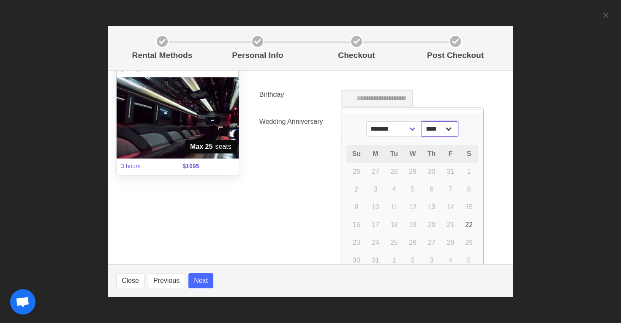
click at [452, 129] on select "****" at bounding box center [439, 128] width 37 height 15
click at [457, 129] on select "****" at bounding box center [439, 128] width 37 height 15
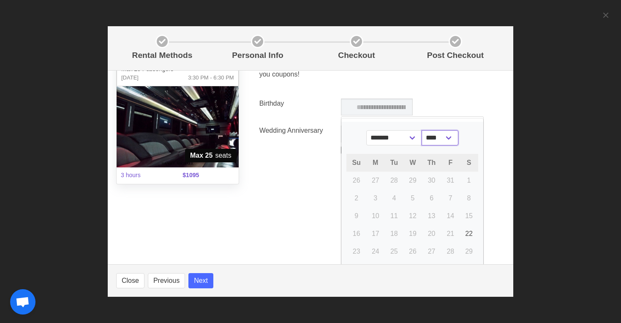
scroll to position [47, 0]
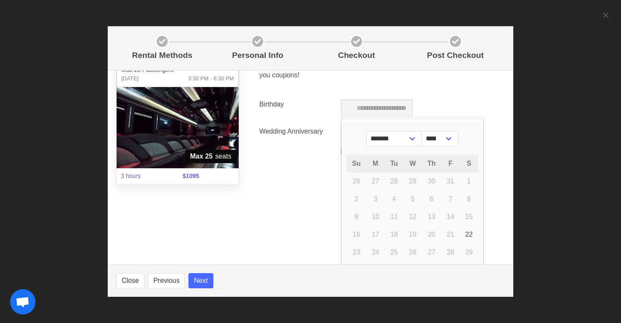
drag, startPoint x: 334, startPoint y: 141, endPoint x: 247, endPoint y: 217, distance: 115.5
click at [312, 157] on div "Wedding Anniversary" at bounding box center [295, 142] width 82 height 42
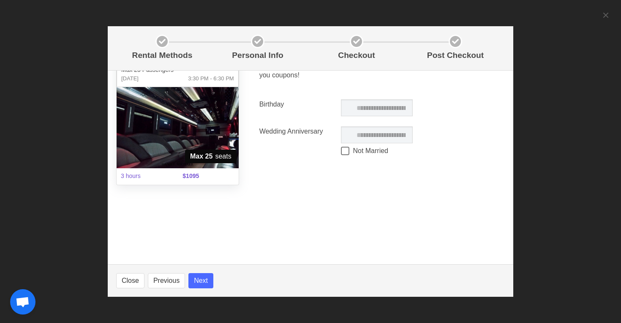
scroll to position [0, 0]
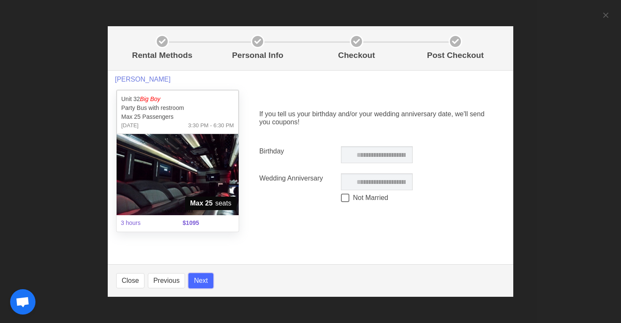
click at [203, 279] on button "Next" at bounding box center [200, 280] width 25 height 15
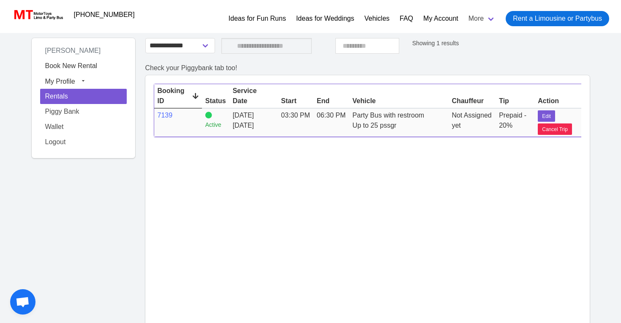
click at [392, 123] on span "Up to 25 pssgr" at bounding box center [374, 125] width 44 height 7
click at [334, 131] on td "06:30 PM" at bounding box center [330, 122] width 35 height 28
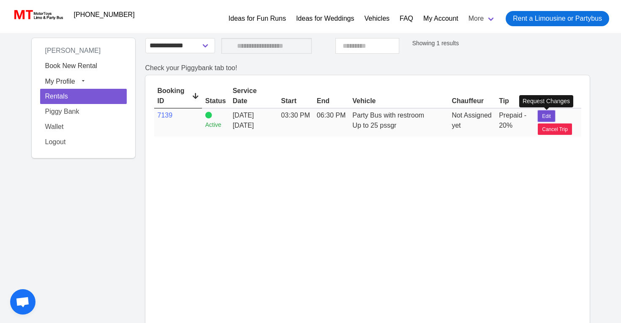
click at [542, 113] on span "Edit" at bounding box center [546, 116] width 9 height 8
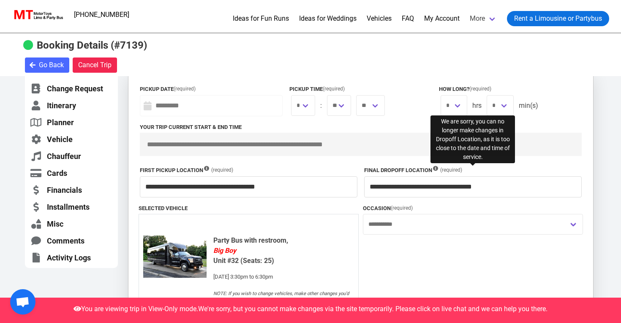
scroll to position [92, 0]
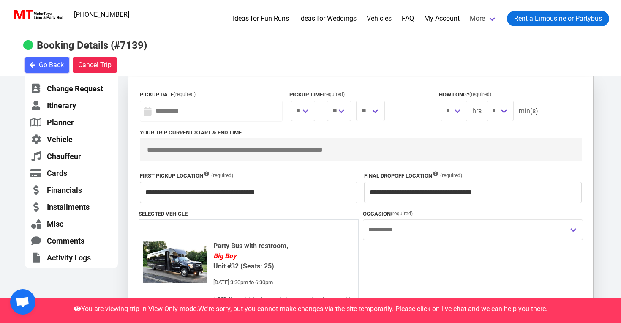
click at [52, 60] on span "Go Back" at bounding box center [51, 65] width 25 height 10
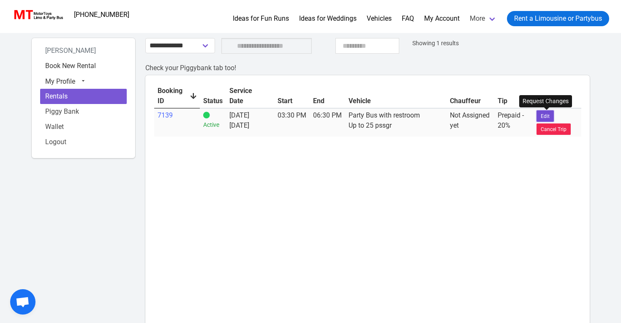
click at [545, 116] on span "Edit" at bounding box center [544, 116] width 9 height 8
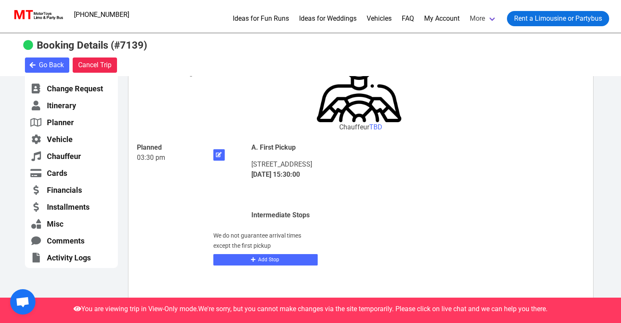
scroll to position [340, 0]
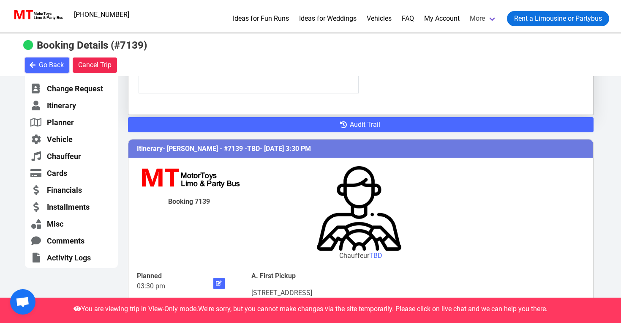
click at [57, 64] on span "Go Back" at bounding box center [51, 65] width 25 height 10
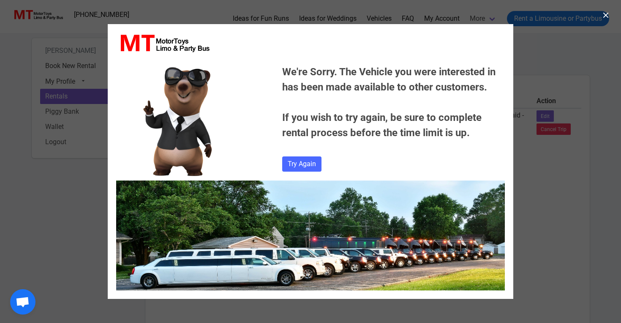
click at [554, 221] on div "We're Sorry. The Vehicle you were interested in has been made available to othe…" at bounding box center [310, 161] width 621 height 323
click at [605, 14] on button "button" at bounding box center [606, 15] width 14 height 14
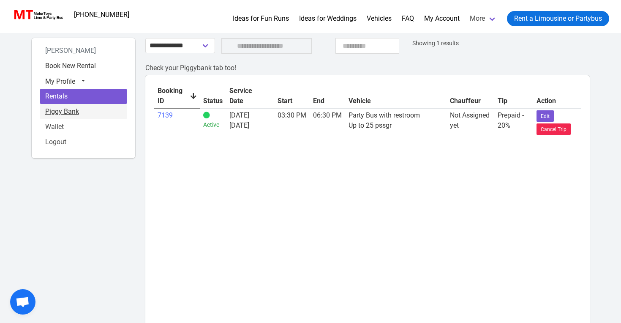
click at [75, 111] on link "Piggy Bank" at bounding box center [83, 111] width 87 height 15
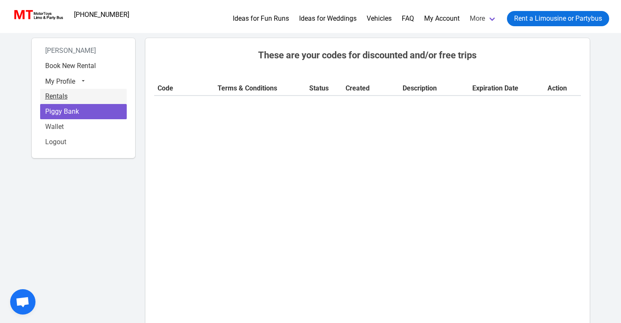
click at [55, 95] on link "Rentals" at bounding box center [83, 96] width 87 height 15
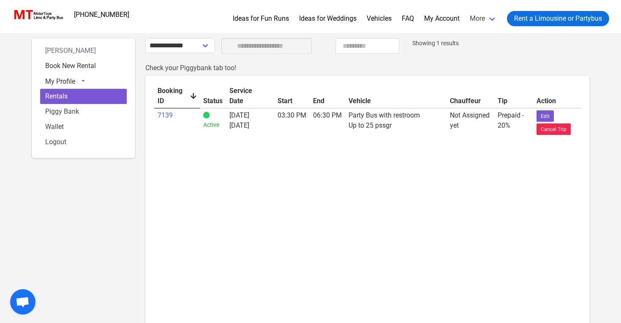
click at [568, 59] on div "**********" at bounding box center [367, 276] width 454 height 486
click at [591, 52] on div "**********" at bounding box center [367, 46] width 457 height 16
click at [489, 19] on link "More" at bounding box center [482, 19] width 37 height 22
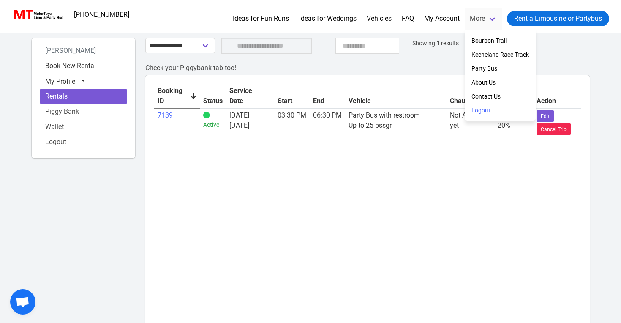
click at [491, 93] on link "Contact Us" at bounding box center [485, 96] width 29 height 9
